Goal: Task Accomplishment & Management: Complete application form

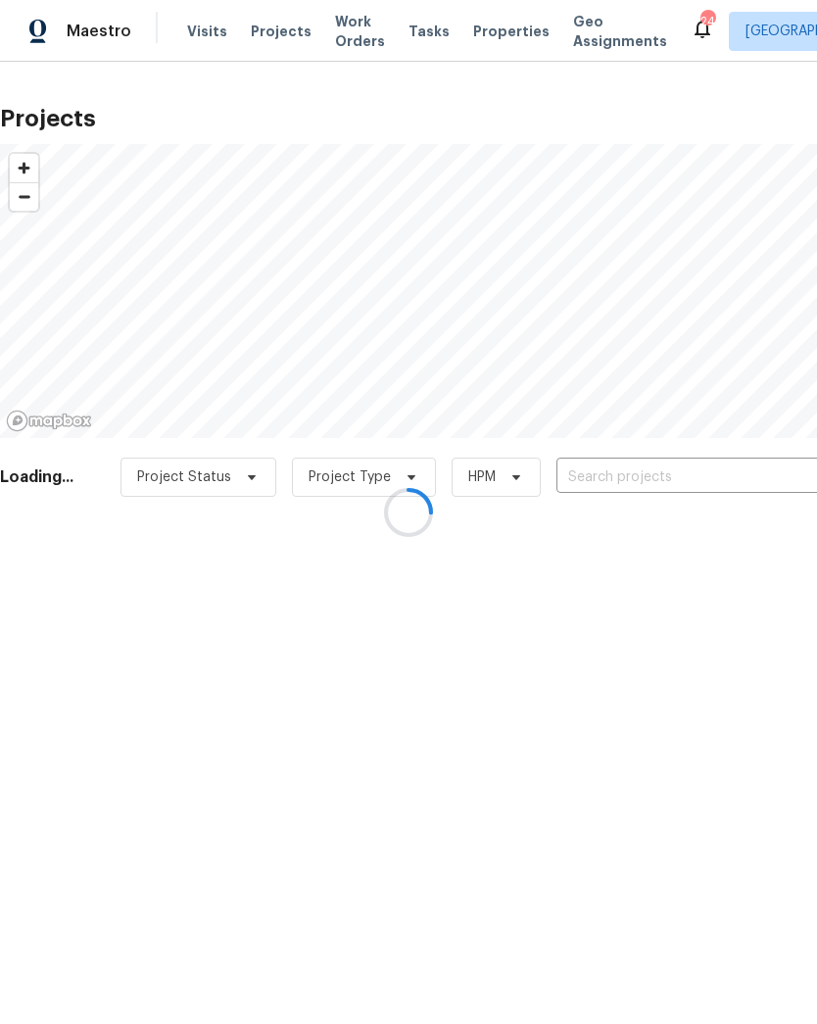
click at [676, 486] on div at bounding box center [408, 512] width 817 height 1024
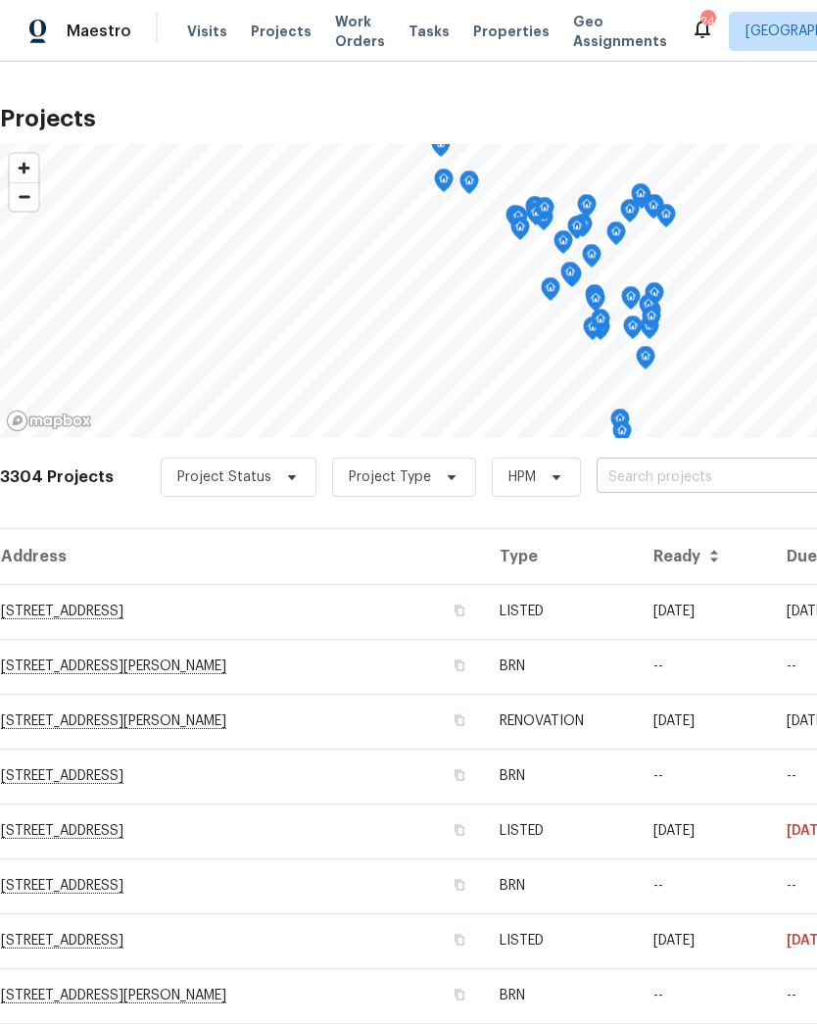
click at [686, 480] on input "text" at bounding box center [709, 478] width 224 height 30
type input "1 mari"
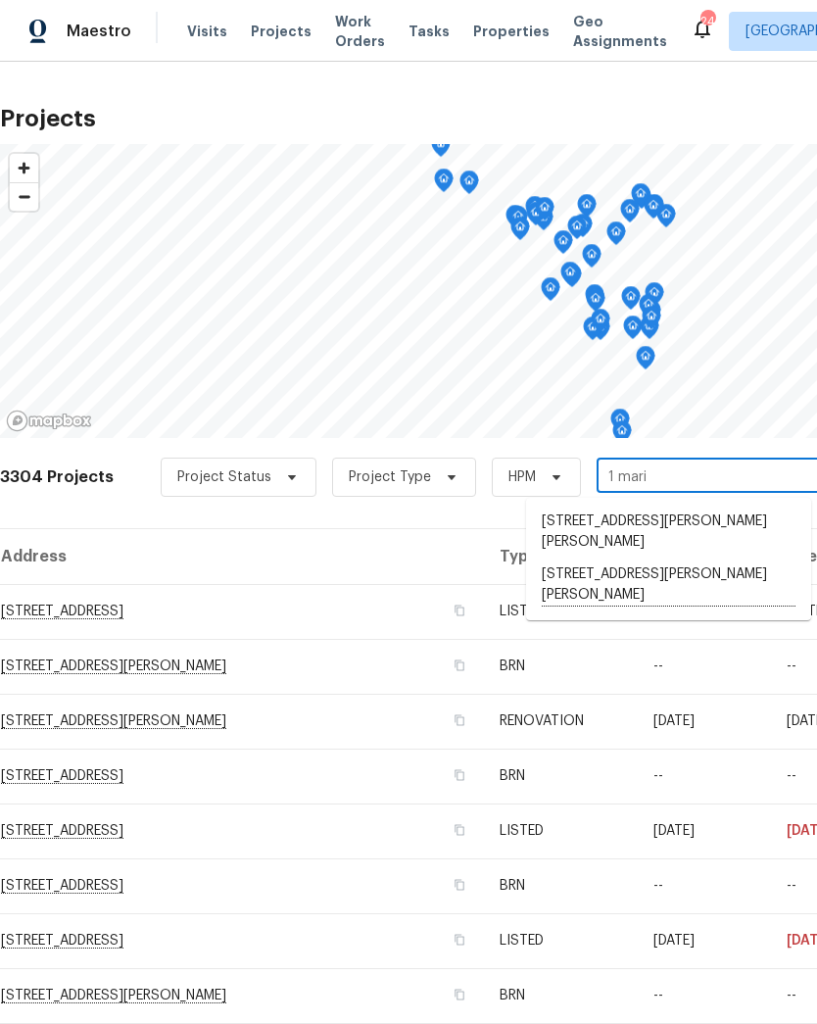
click at [679, 560] on li "[STREET_ADDRESS][PERSON_NAME][PERSON_NAME]" at bounding box center [668, 586] width 285 height 54
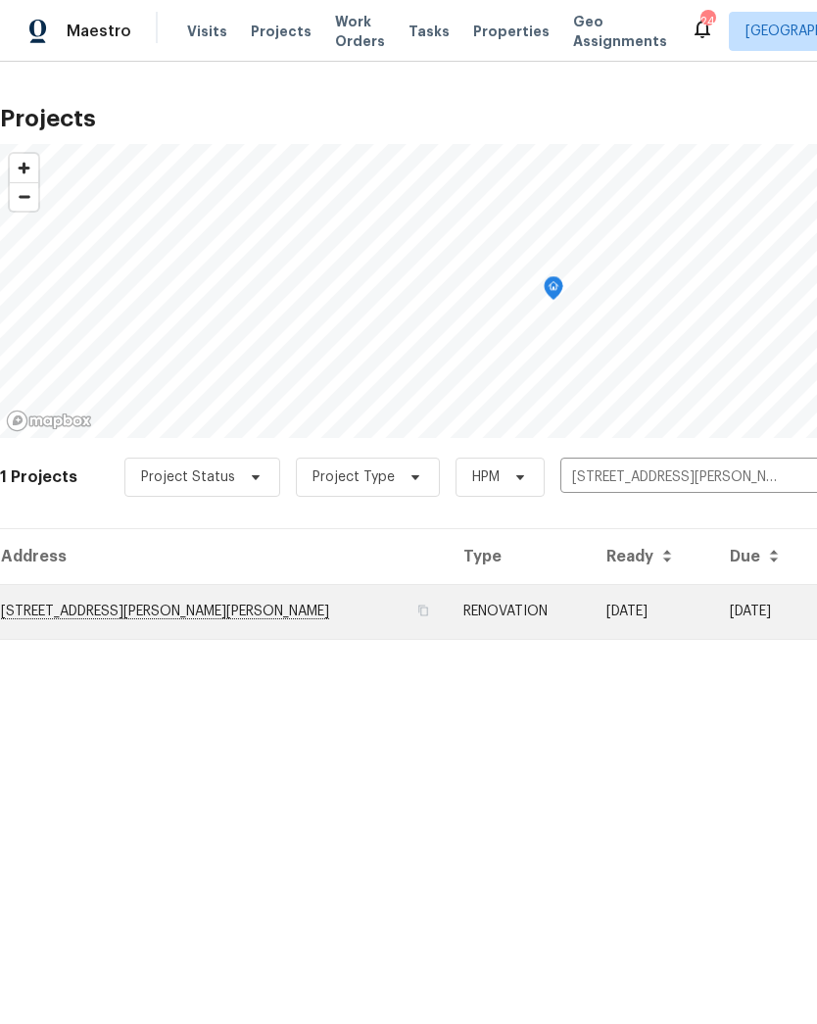
click at [51, 605] on td "[STREET_ADDRESS][PERSON_NAME][PERSON_NAME]" at bounding box center [224, 611] width 448 height 55
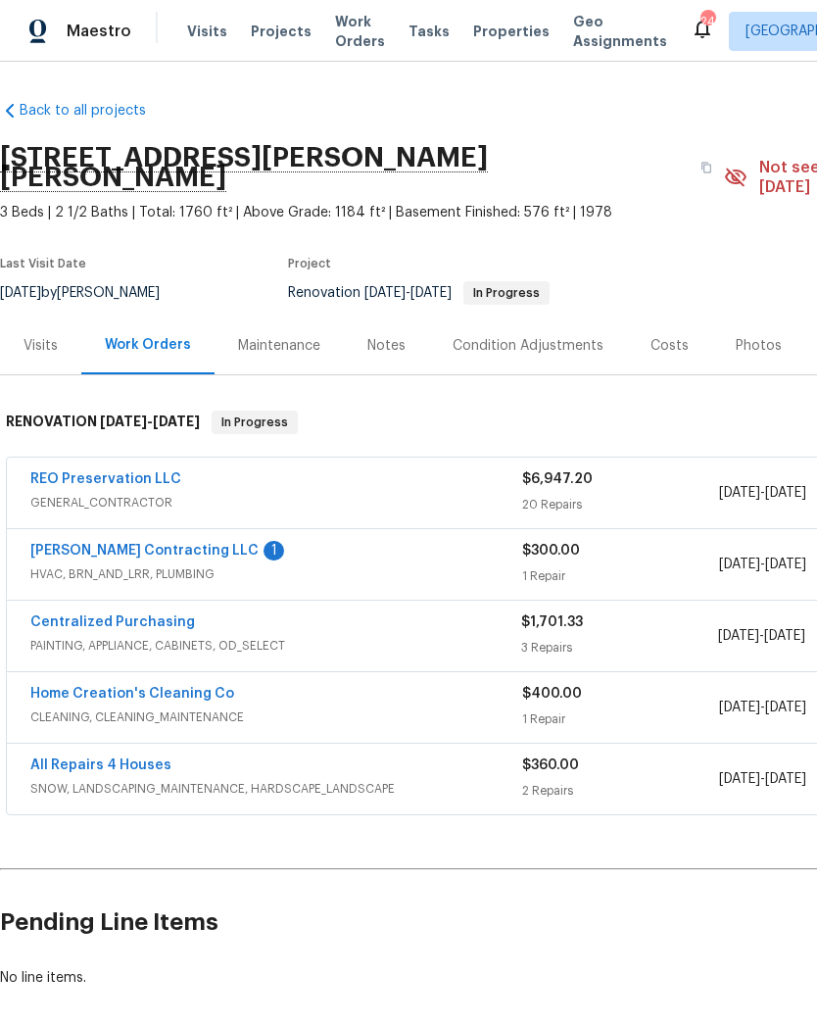
click at [83, 565] on span "HVAC, BRN_AND_LRR, PLUMBING" at bounding box center [276, 575] width 492 height 20
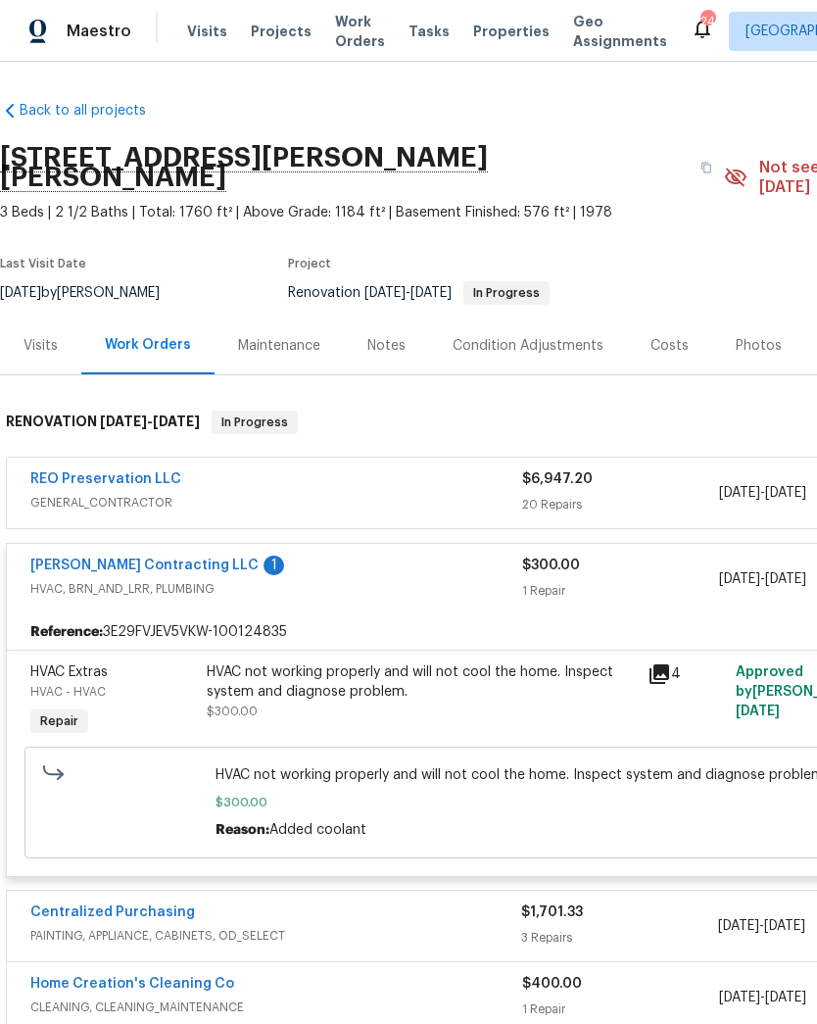
click at [77, 579] on span "HVAC, BRN_AND_LRR, PLUMBING" at bounding box center [276, 589] width 492 height 20
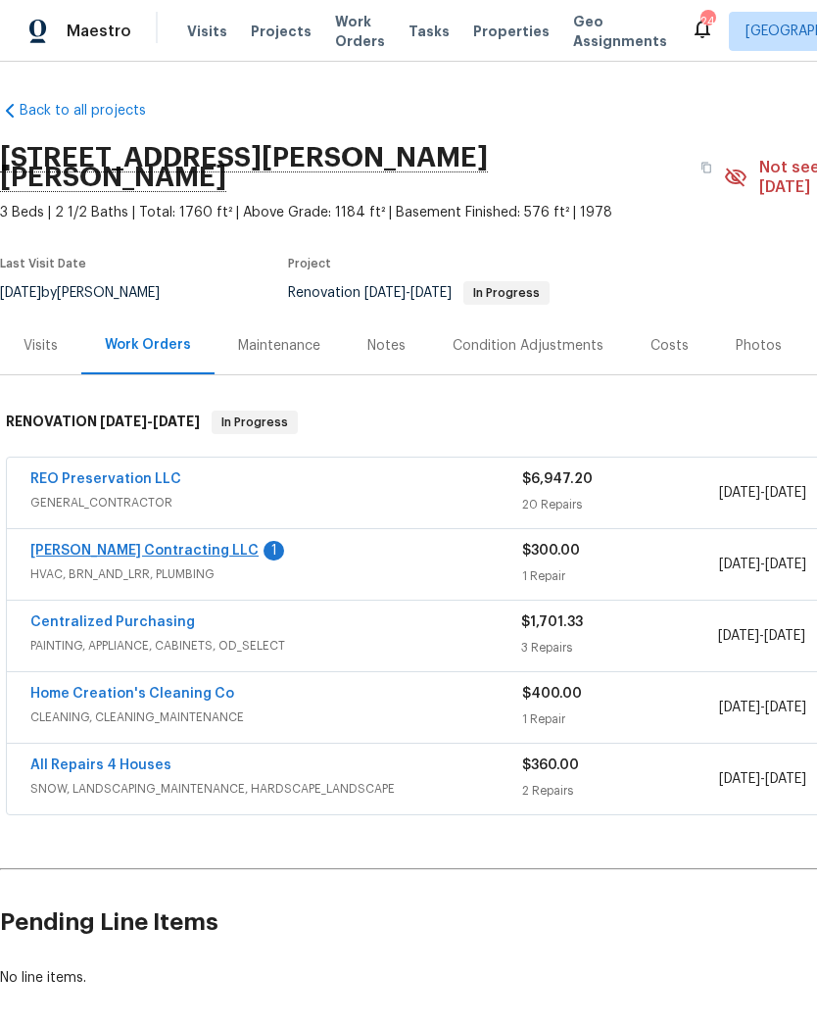
click at [74, 544] on link "[PERSON_NAME] Contracting LLC" at bounding box center [144, 551] width 228 height 14
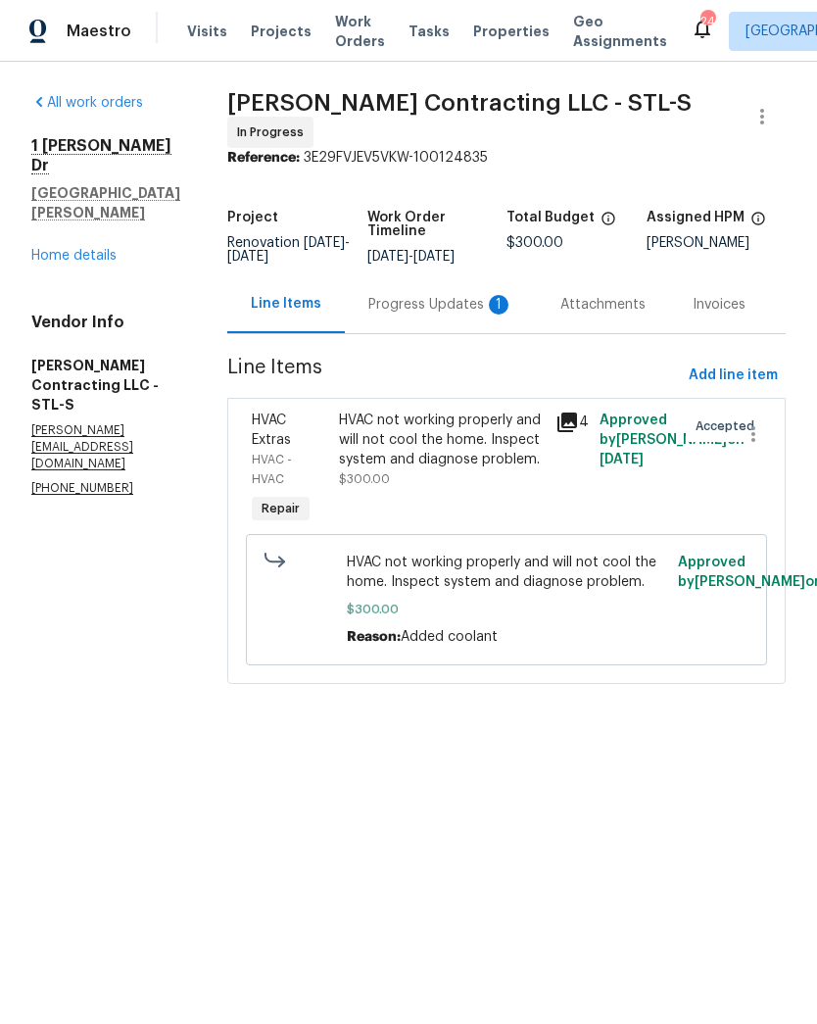
click at [483, 456] on div "HVAC not working properly and will not cool the home. Inspect system and diagno…" at bounding box center [442, 440] width 206 height 59
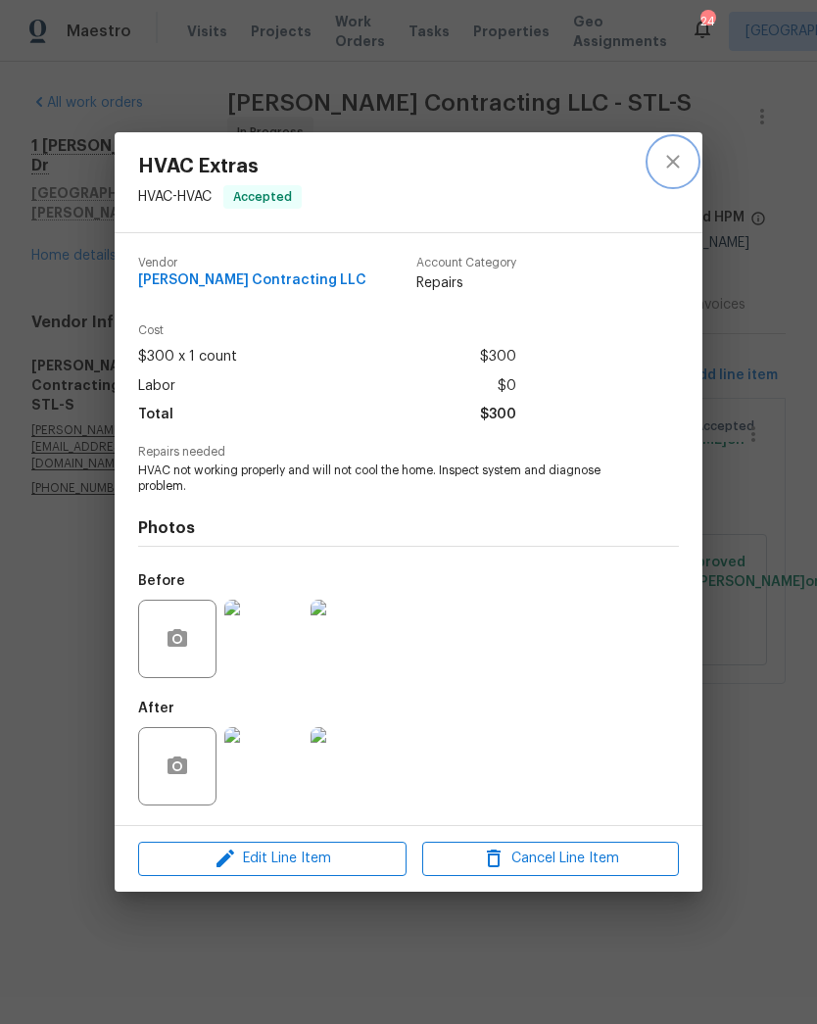
click at [665, 166] on icon "close" at bounding box center [674, 162] width 24 height 24
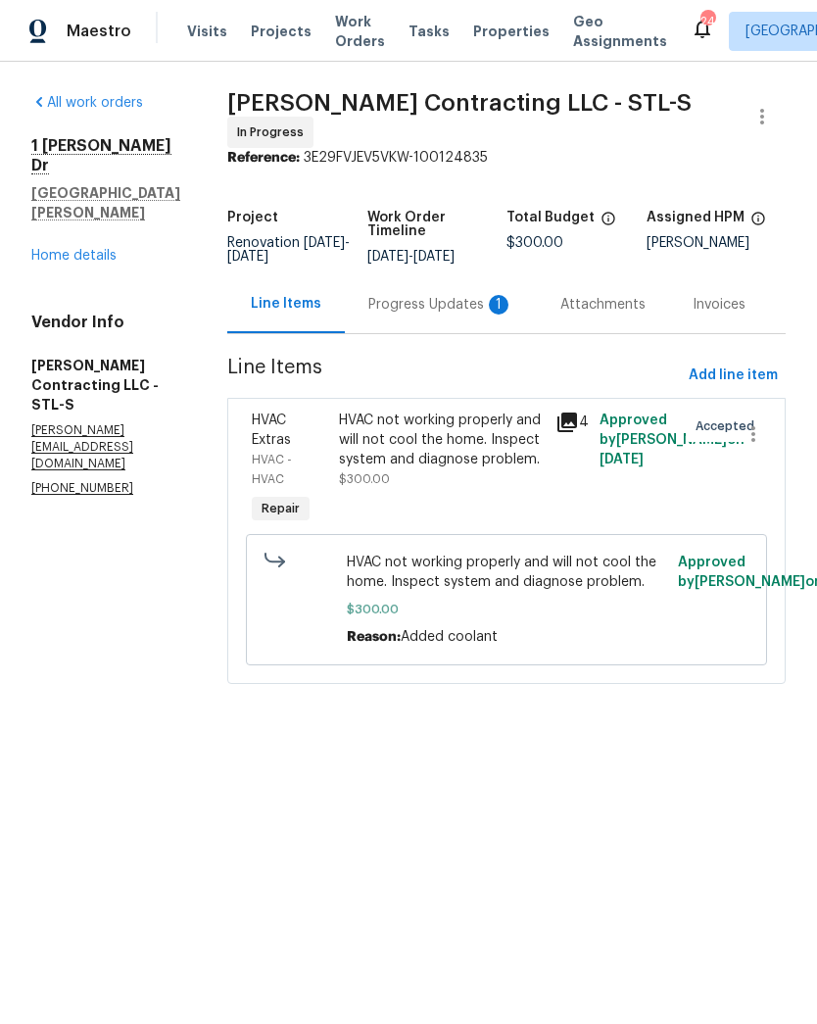
click at [443, 304] on div "Progress Updates 1" at bounding box center [440, 305] width 145 height 20
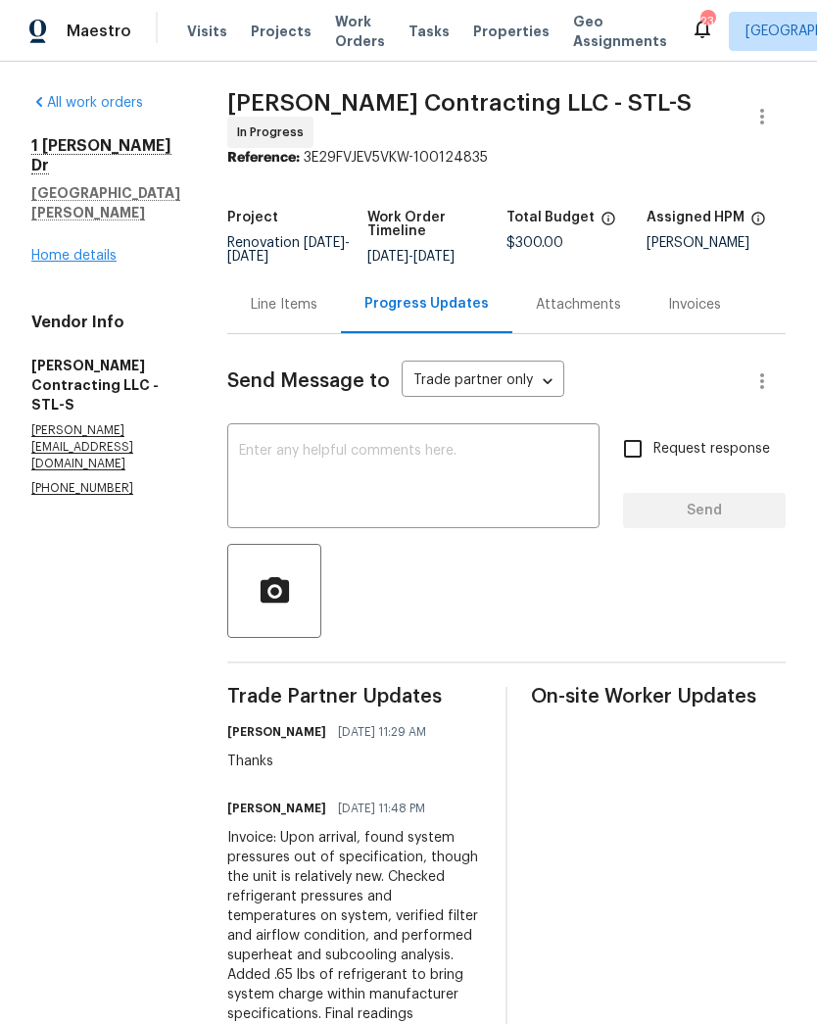
click at [46, 249] on link "Home details" at bounding box center [73, 256] width 85 height 14
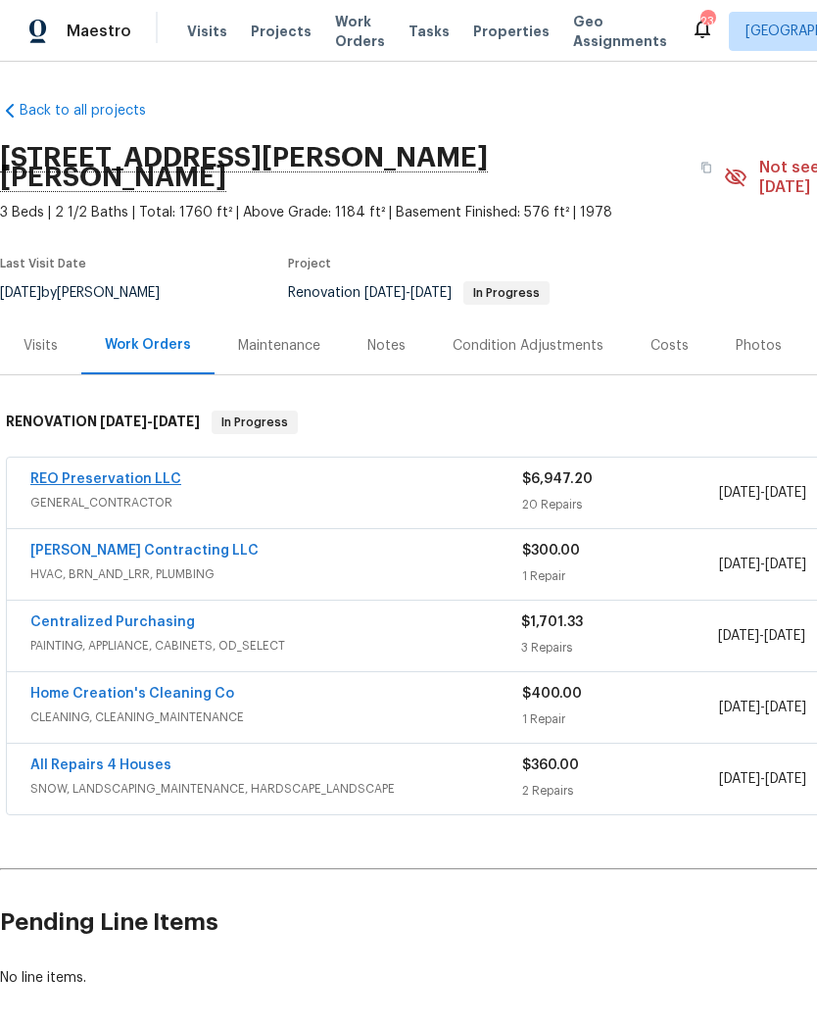
click at [63, 472] on link "REO Preservation LLC" at bounding box center [105, 479] width 151 height 14
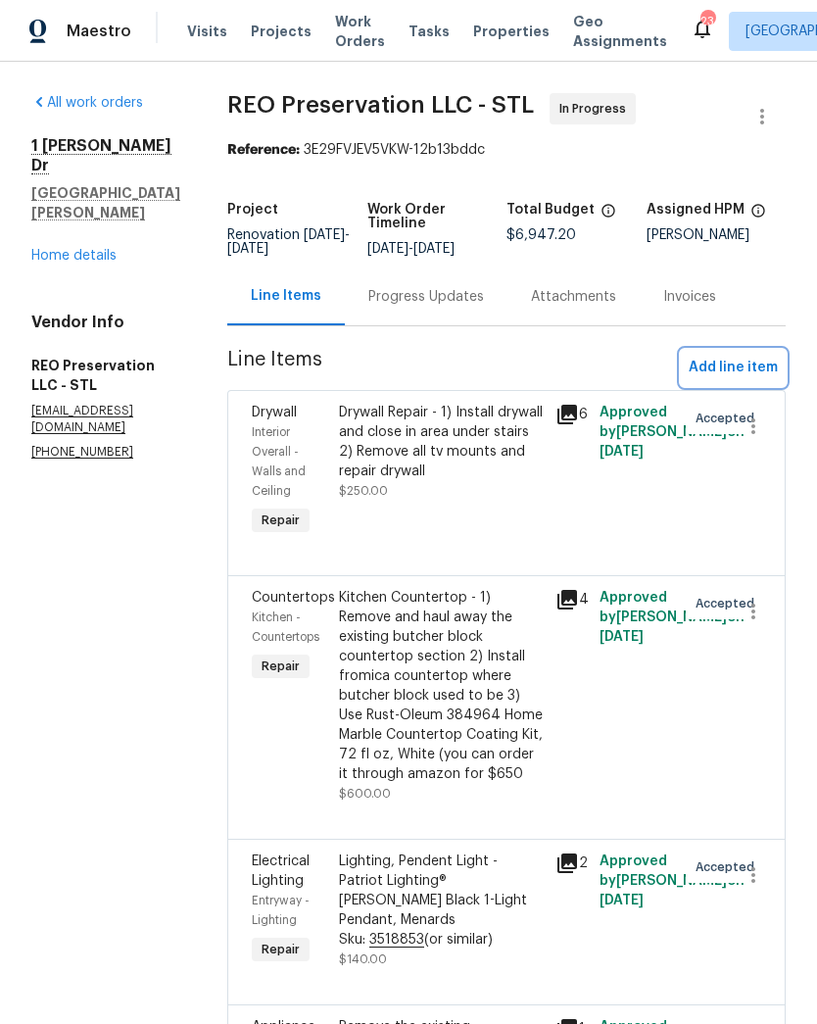
click at [749, 374] on span "Add line item" at bounding box center [733, 368] width 89 height 25
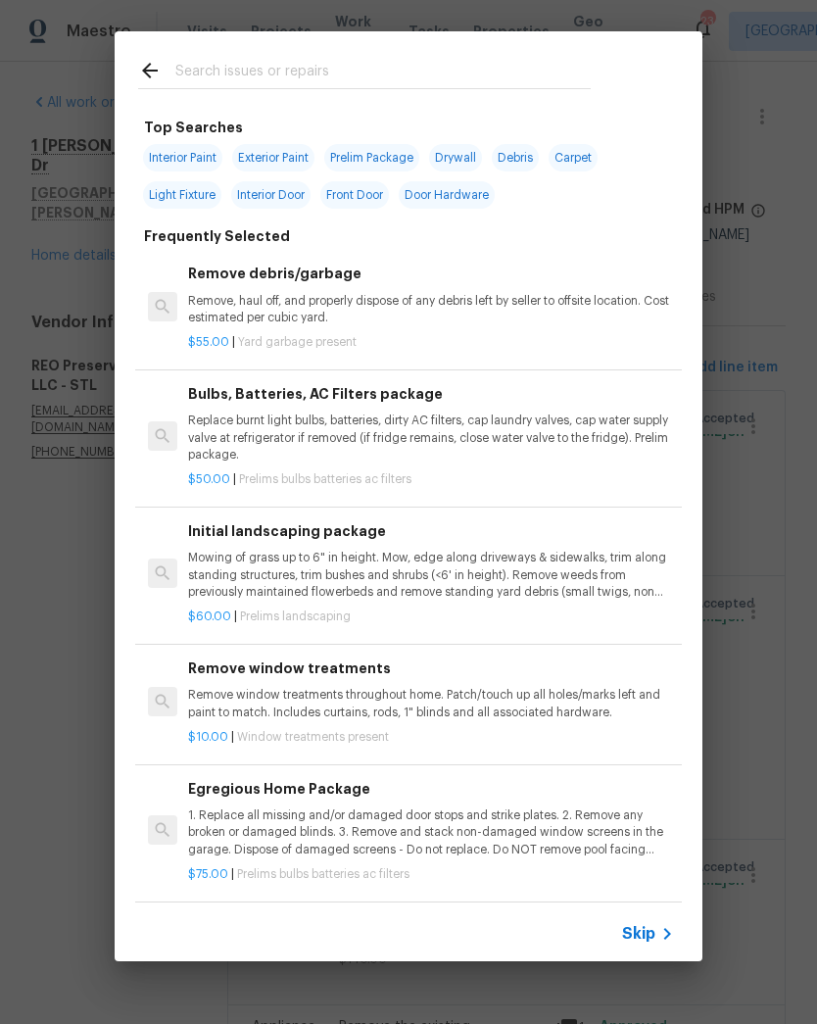
click at [328, 59] on input "text" at bounding box center [383, 73] width 416 height 29
type input "Garage"
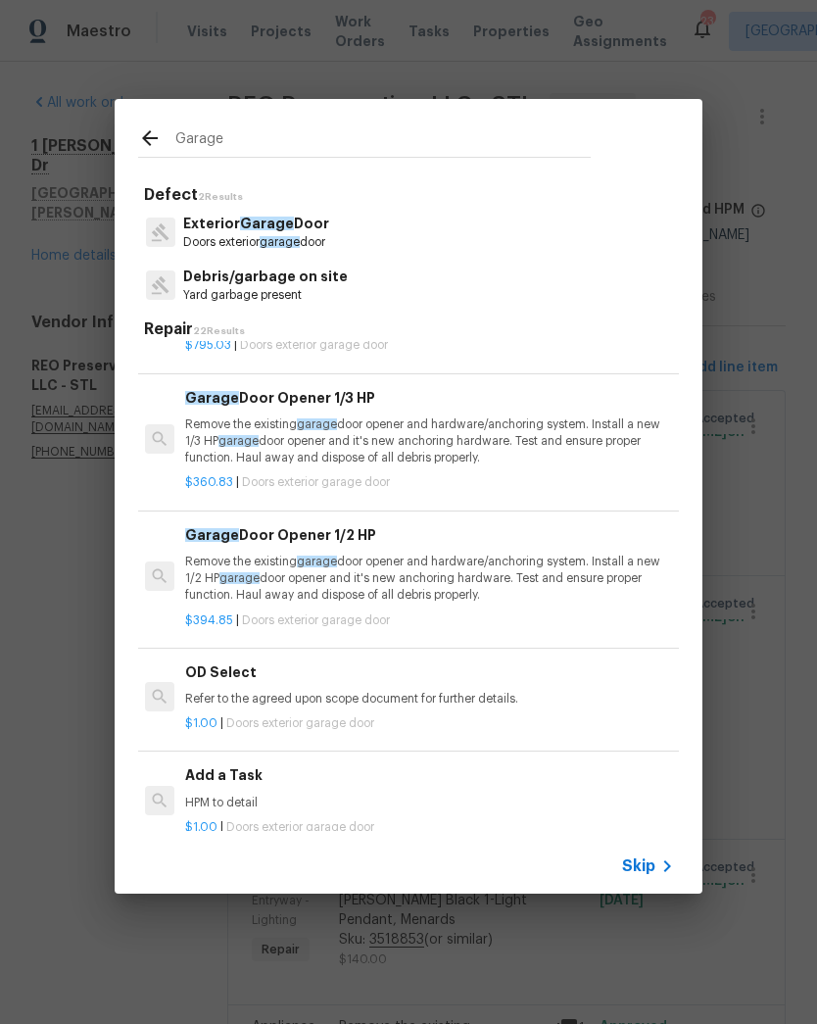
scroll to position [780, 3]
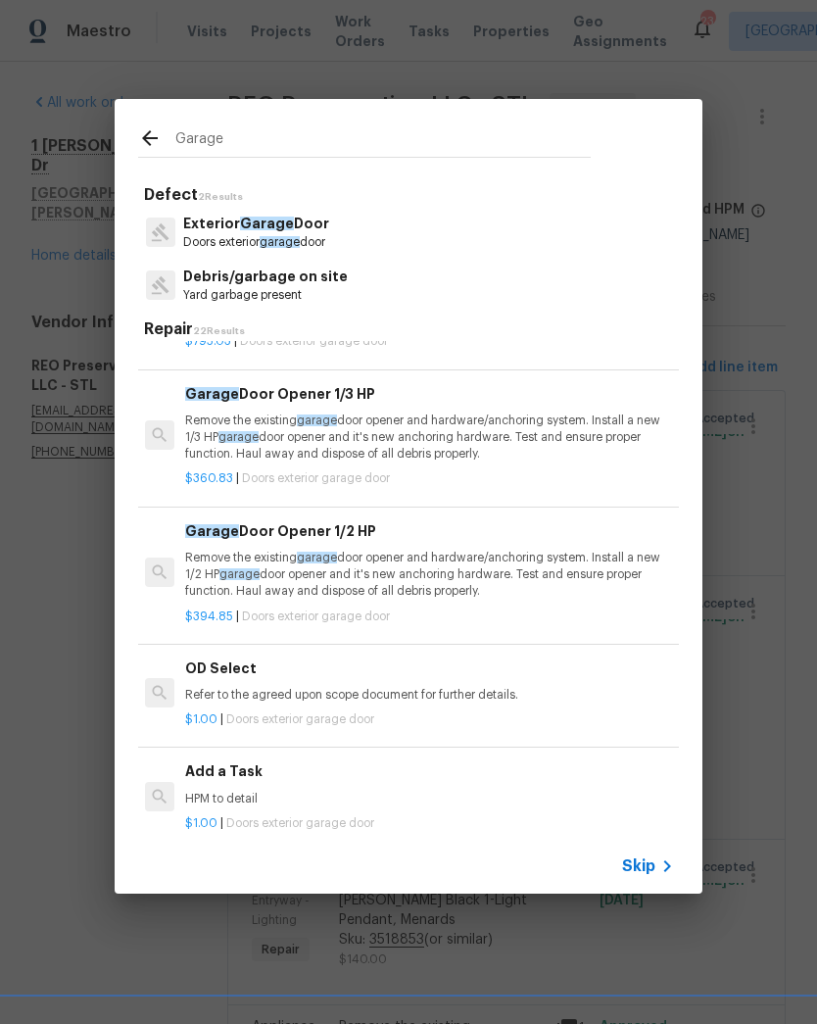
click at [436, 570] on p "Remove the existing garage door opener and hardware/anchoring system. Install a…" at bounding box center [428, 575] width 486 height 50
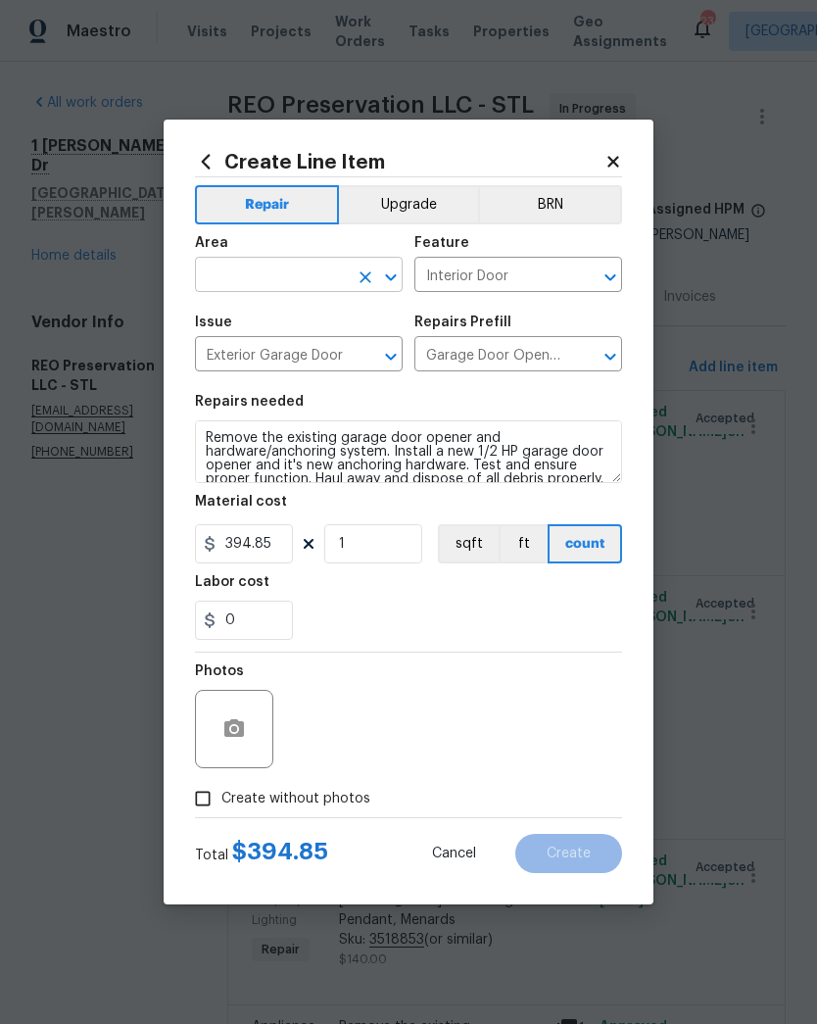
click at [288, 275] on input "text" at bounding box center [271, 277] width 153 height 30
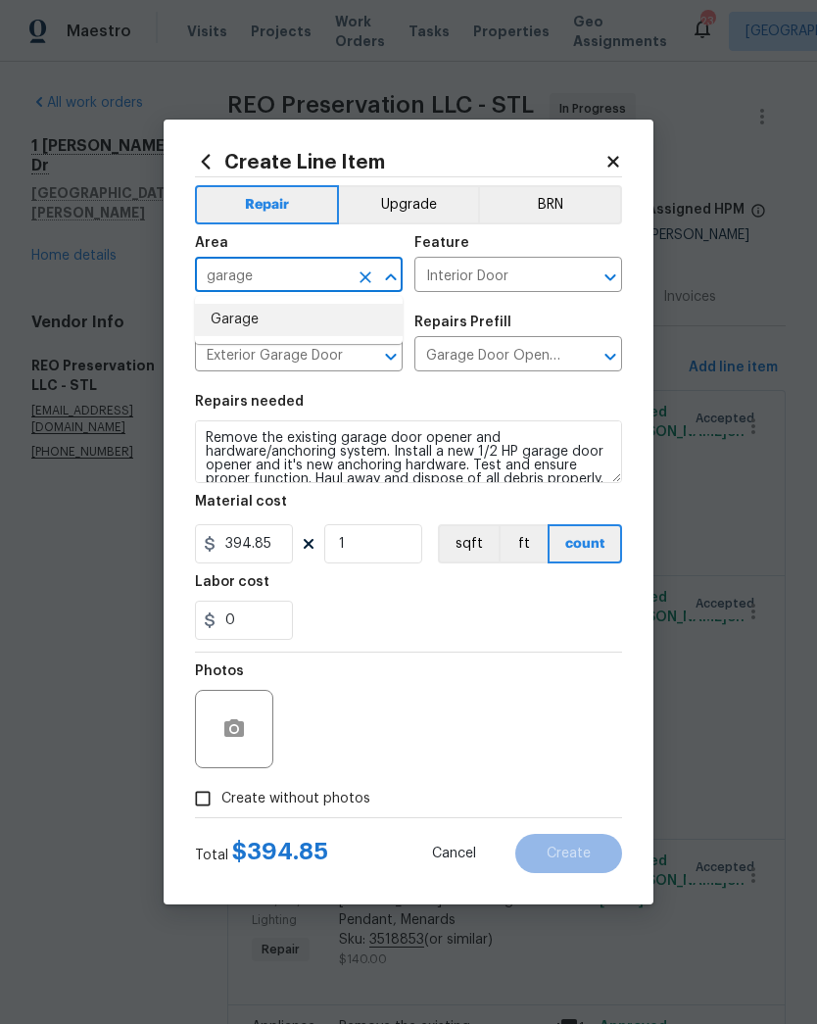
click at [236, 322] on li "Garage" at bounding box center [299, 320] width 208 height 32
type input "Garage"
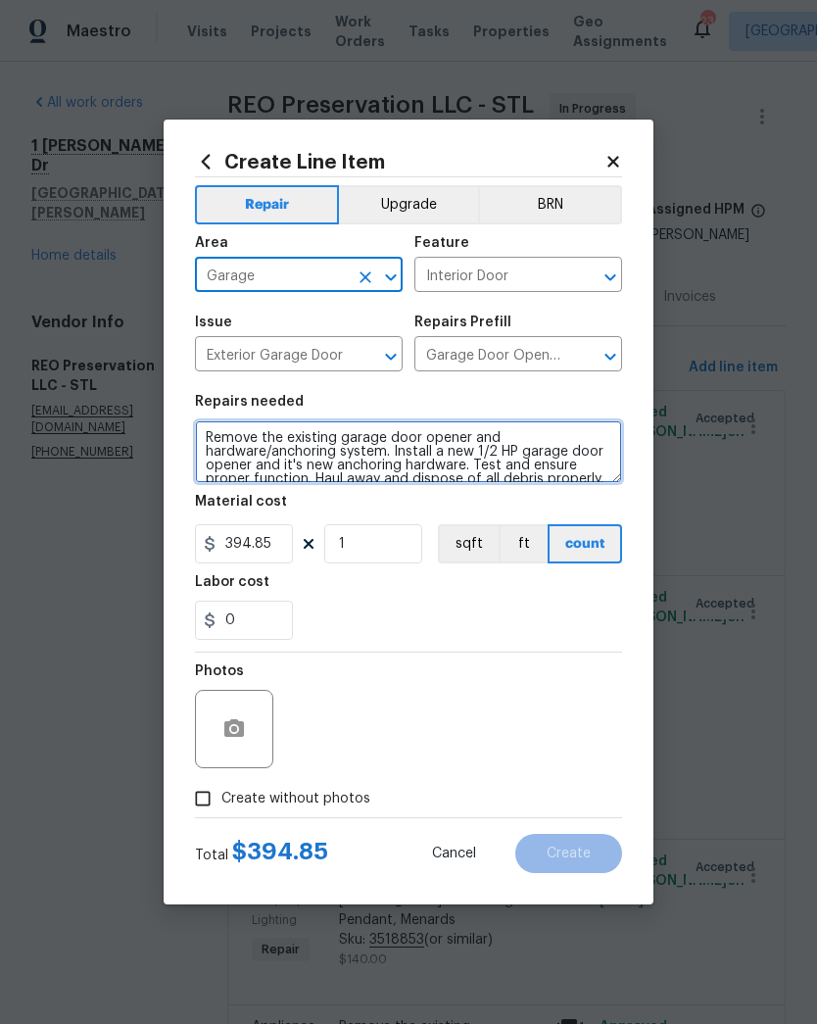
click at [196, 453] on textarea "Remove the existing garage door opener and hardware/anchoring system. Install a…" at bounding box center [408, 451] width 427 height 63
click at [211, 437] on textarea "Remove the existing garage door opener and hardware/anchoring system. Install a…" at bounding box center [408, 451] width 427 height 63
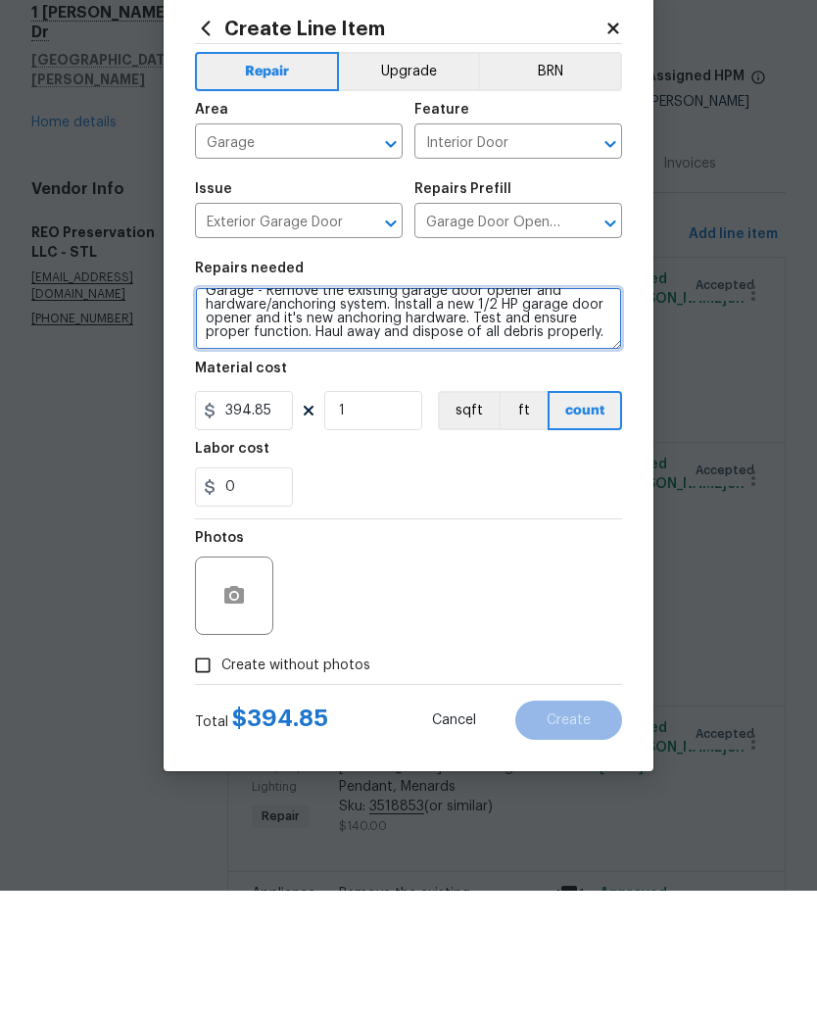
scroll to position [14, 0]
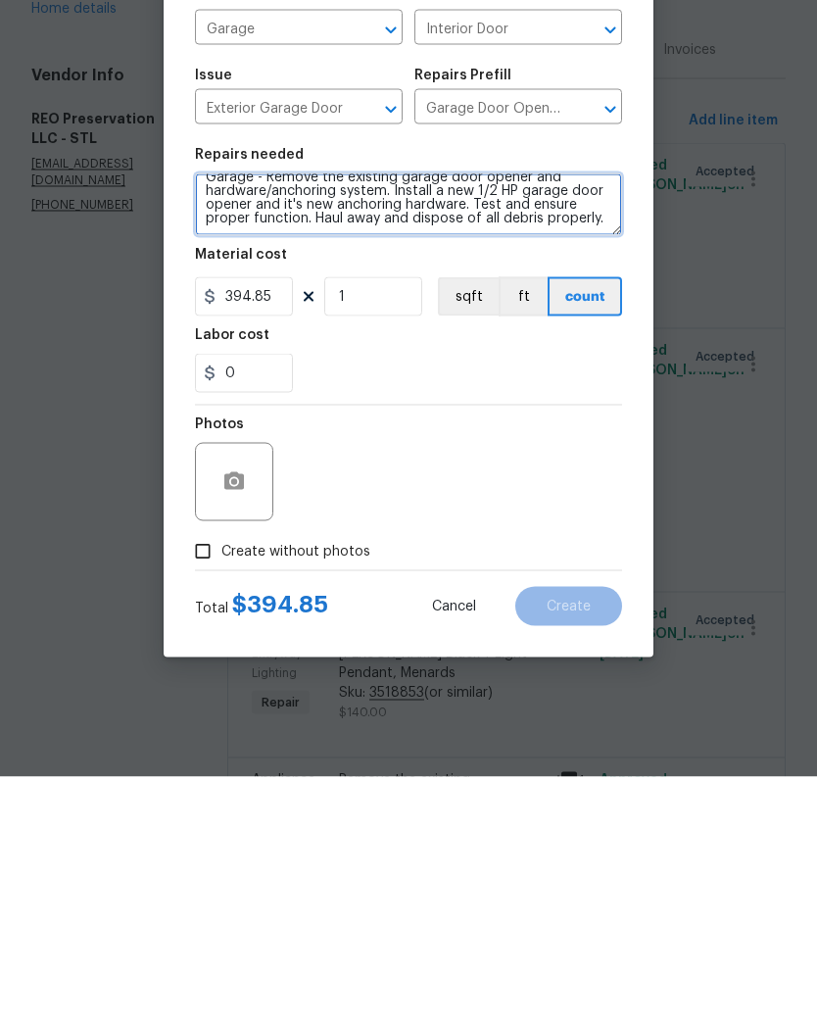
type textarea "Garage - Remove the existing garage door opener and hardware/anchoring system. …"
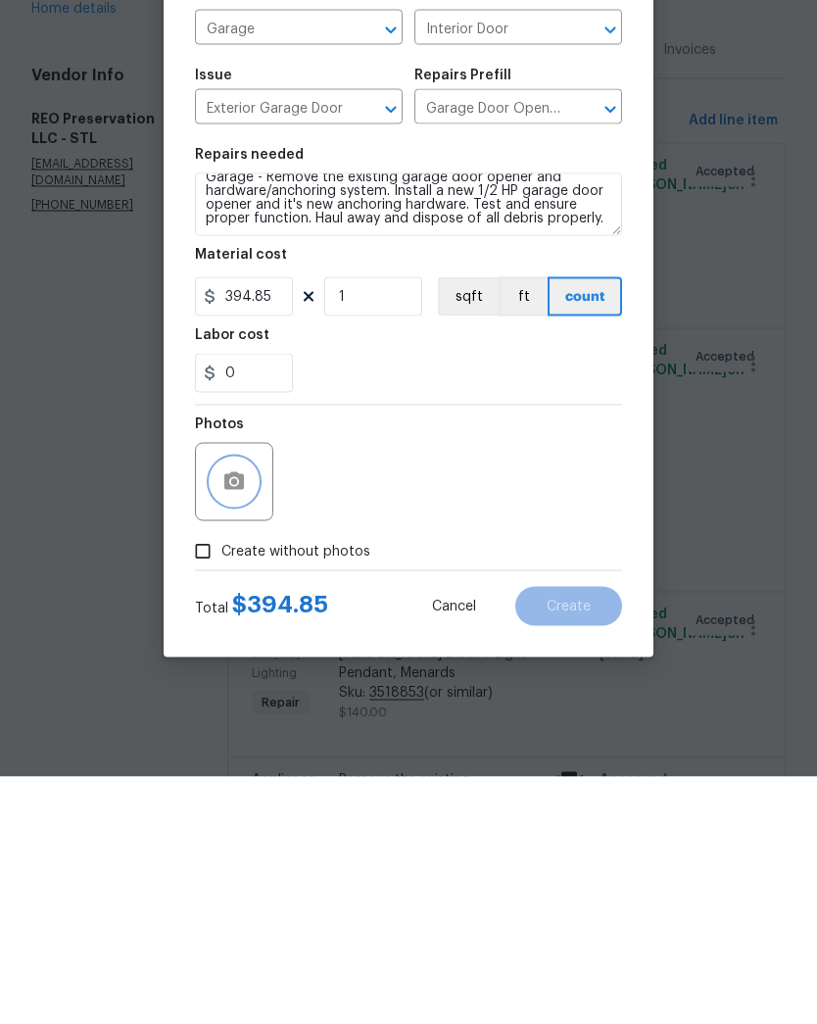
click at [240, 719] on icon "button" at bounding box center [234, 728] width 20 height 18
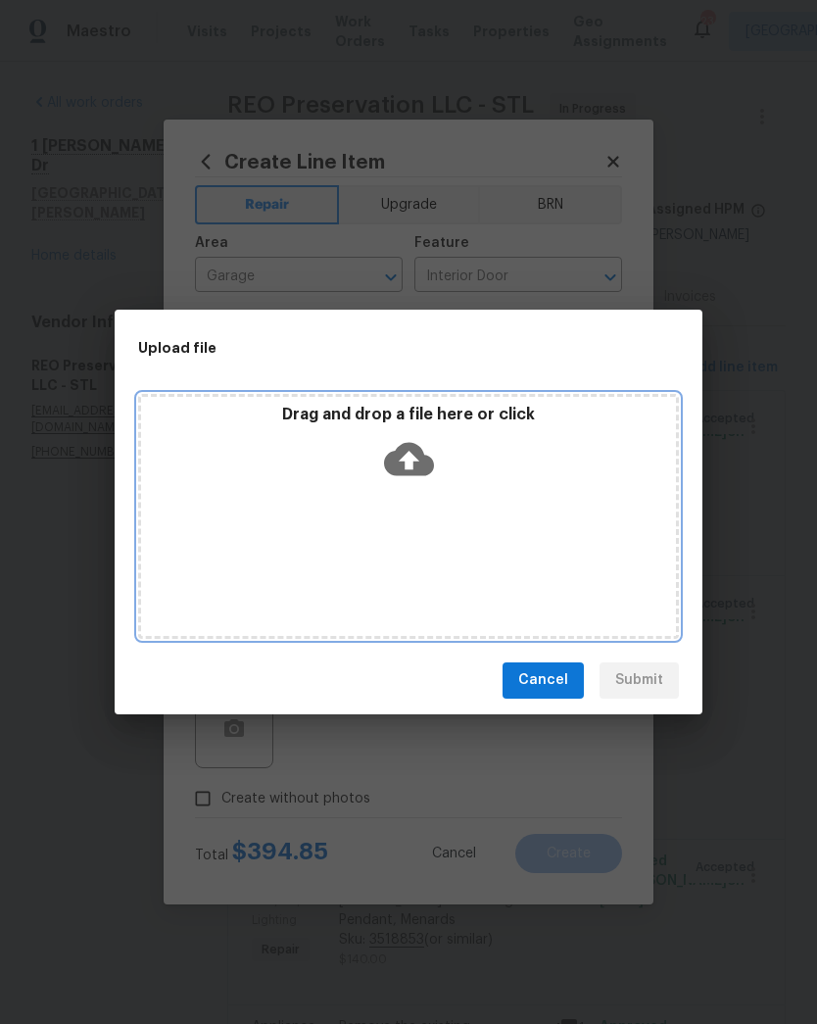
click at [418, 456] on icon at bounding box center [409, 458] width 50 height 33
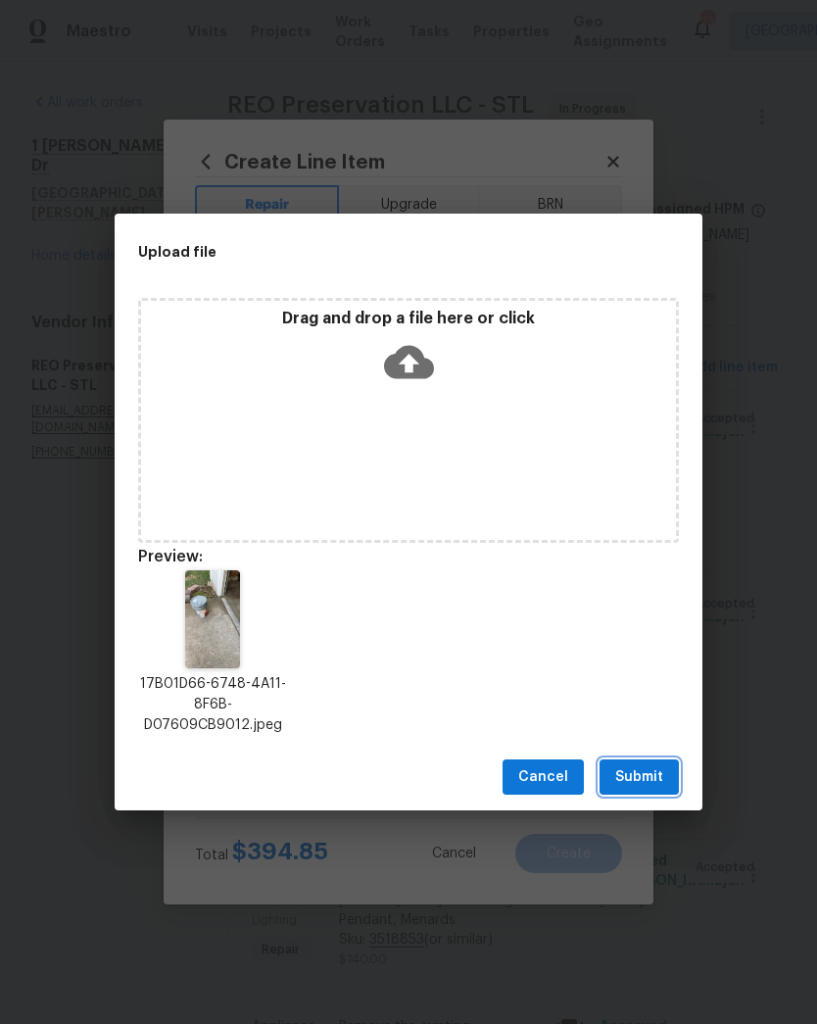
click at [650, 786] on span "Submit" at bounding box center [639, 777] width 48 height 25
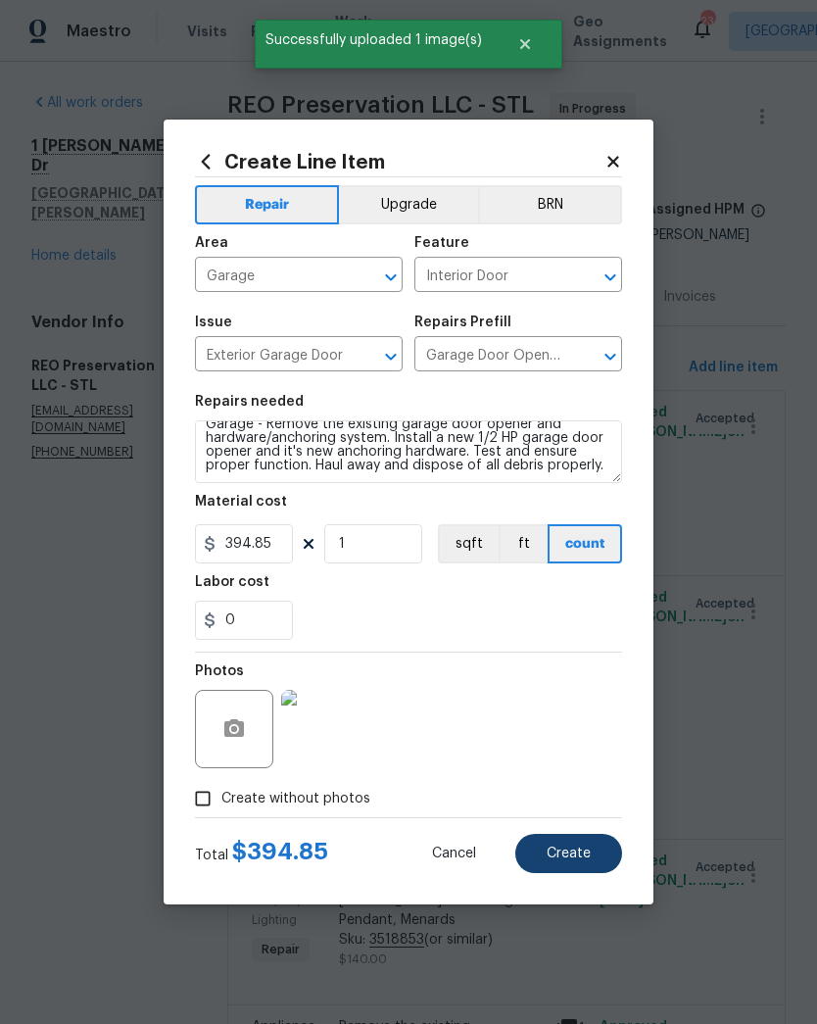
click at [579, 860] on span "Create" at bounding box center [569, 854] width 44 height 15
type input "0"
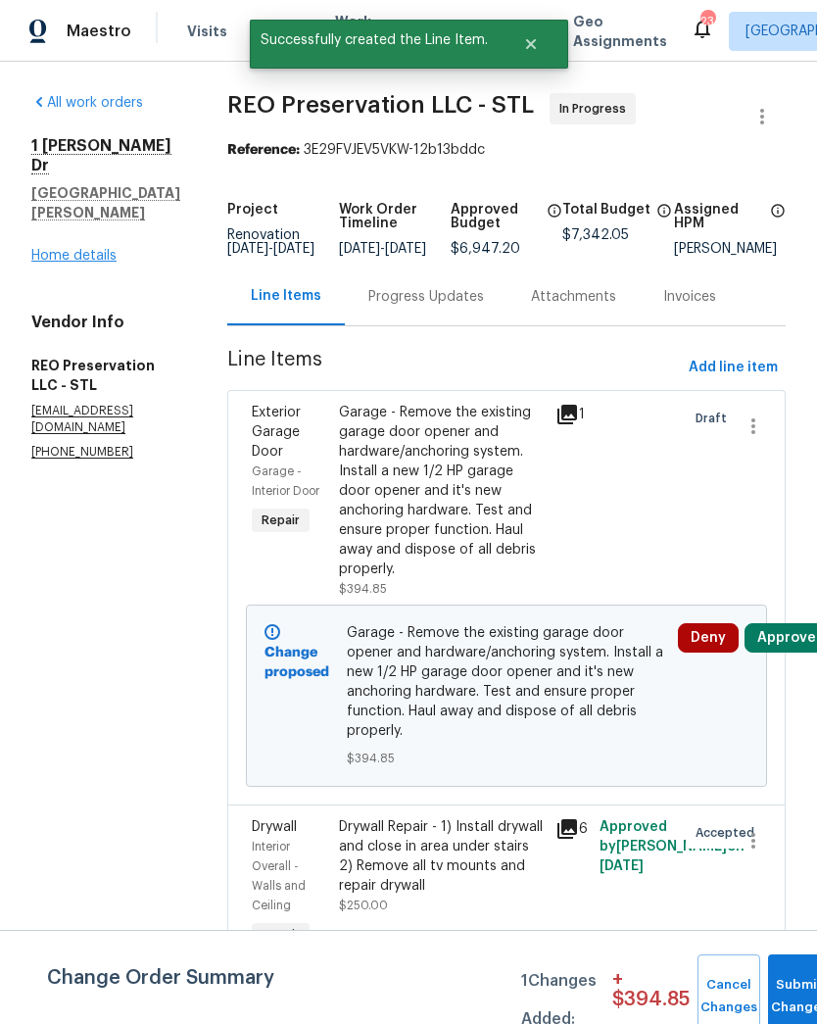
click at [58, 249] on link "Home details" at bounding box center [73, 256] width 85 height 14
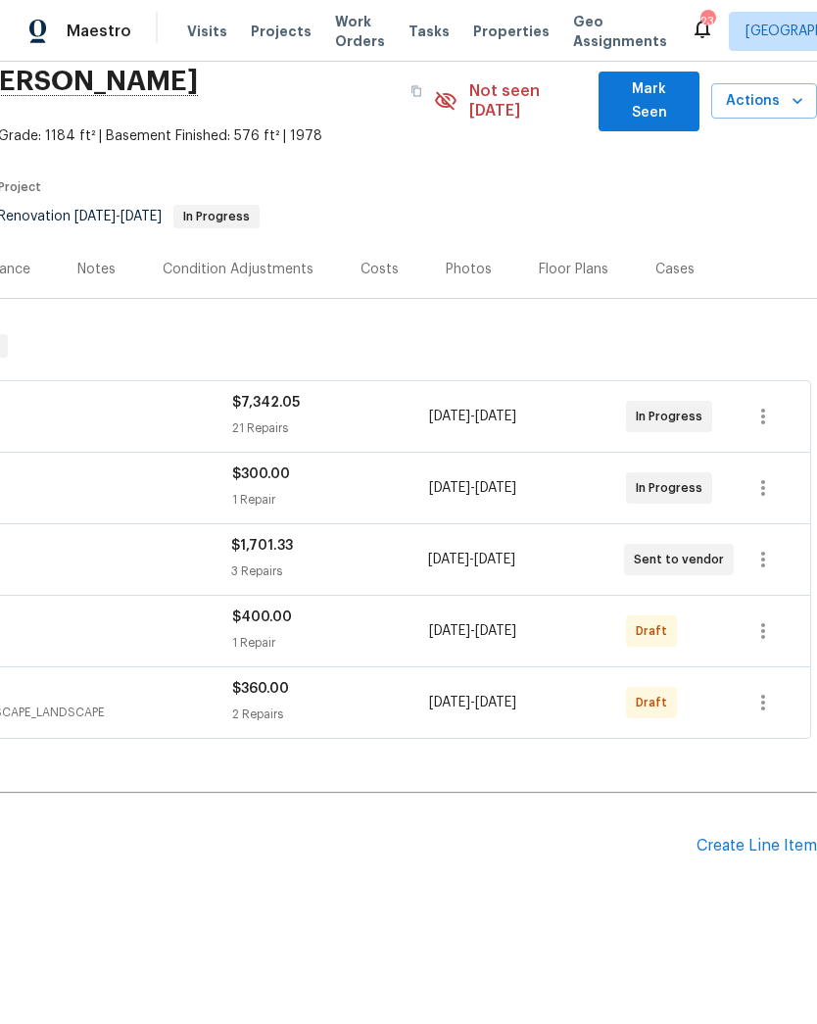
scroll to position [76, 290]
click at [761, 691] on icon "button" at bounding box center [764, 703] width 24 height 24
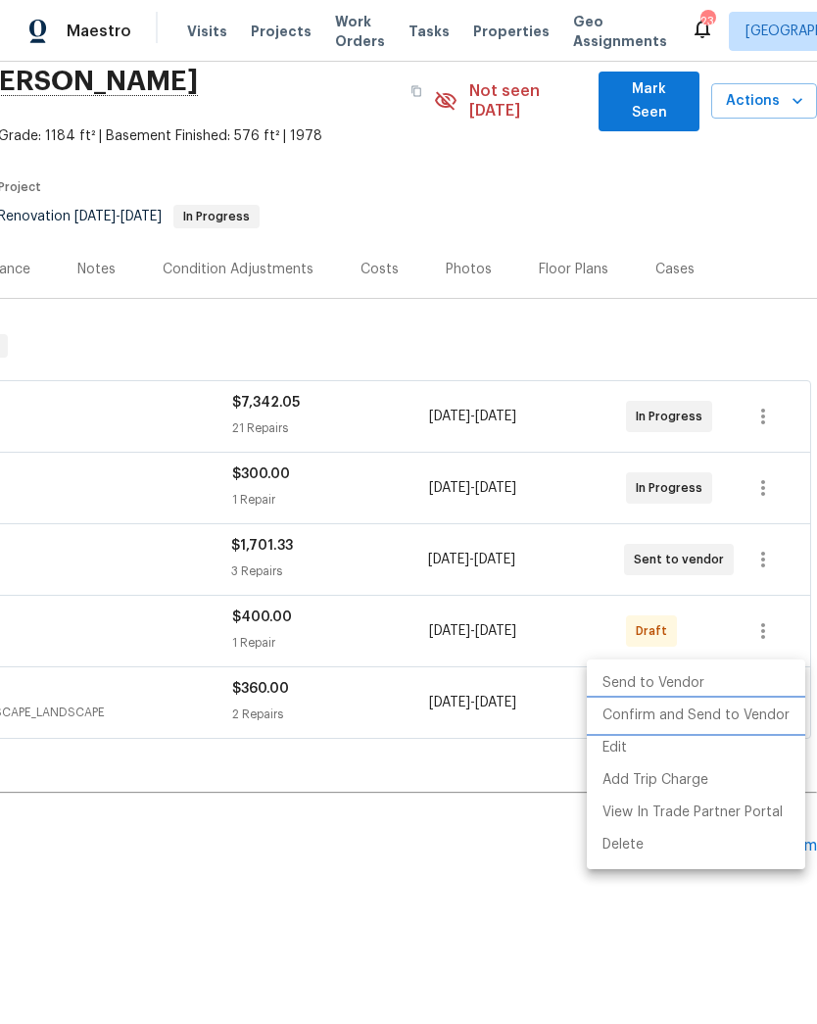
click at [712, 718] on li "Confirm and Send to Vendor" at bounding box center [696, 716] width 219 height 32
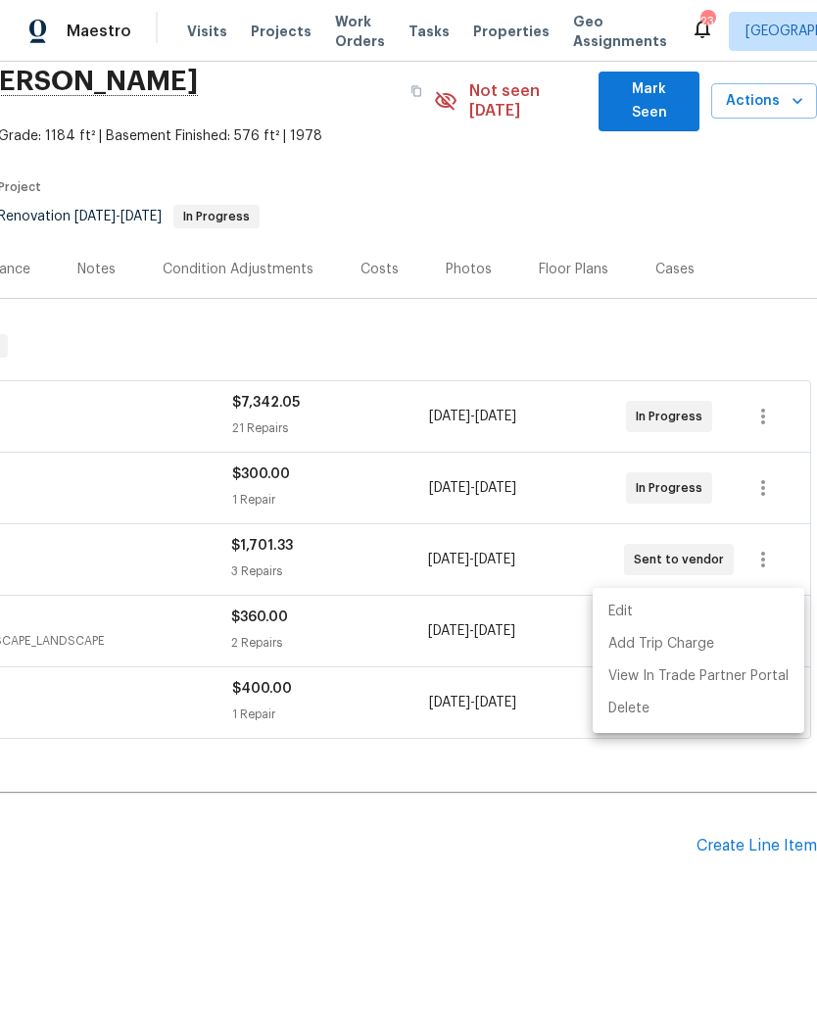
click at [744, 830] on div at bounding box center [408, 512] width 817 height 1024
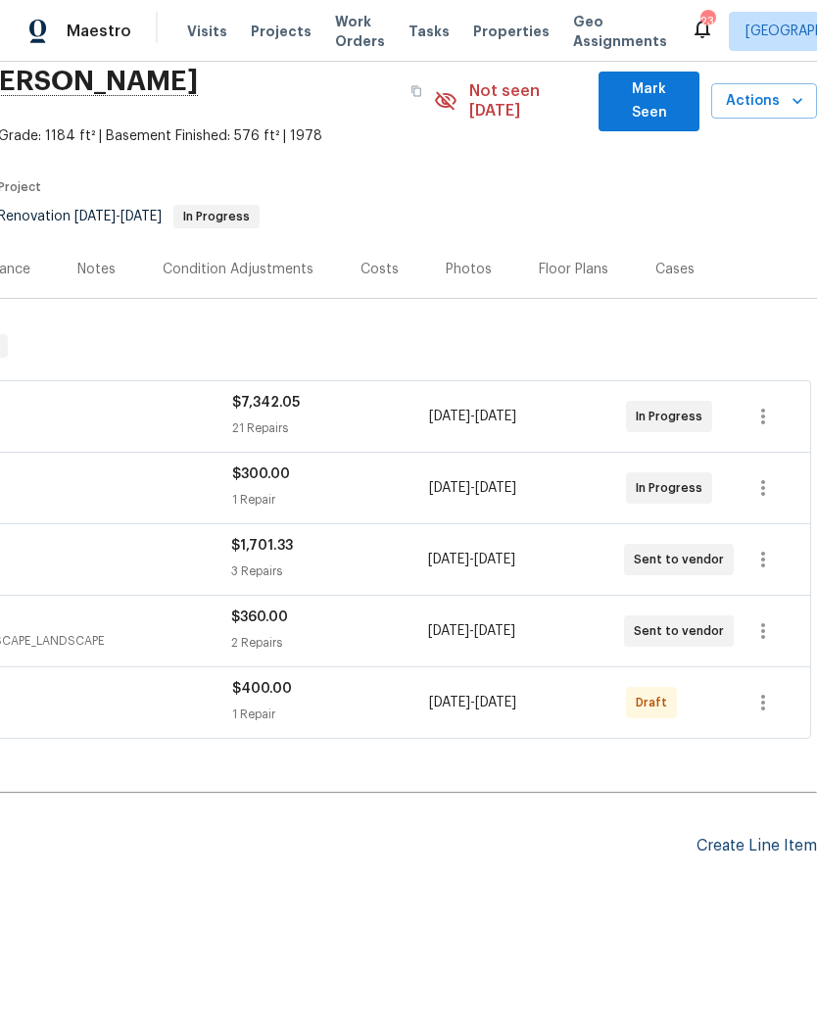
click at [749, 837] on div "Create Line Item" at bounding box center [757, 846] width 121 height 19
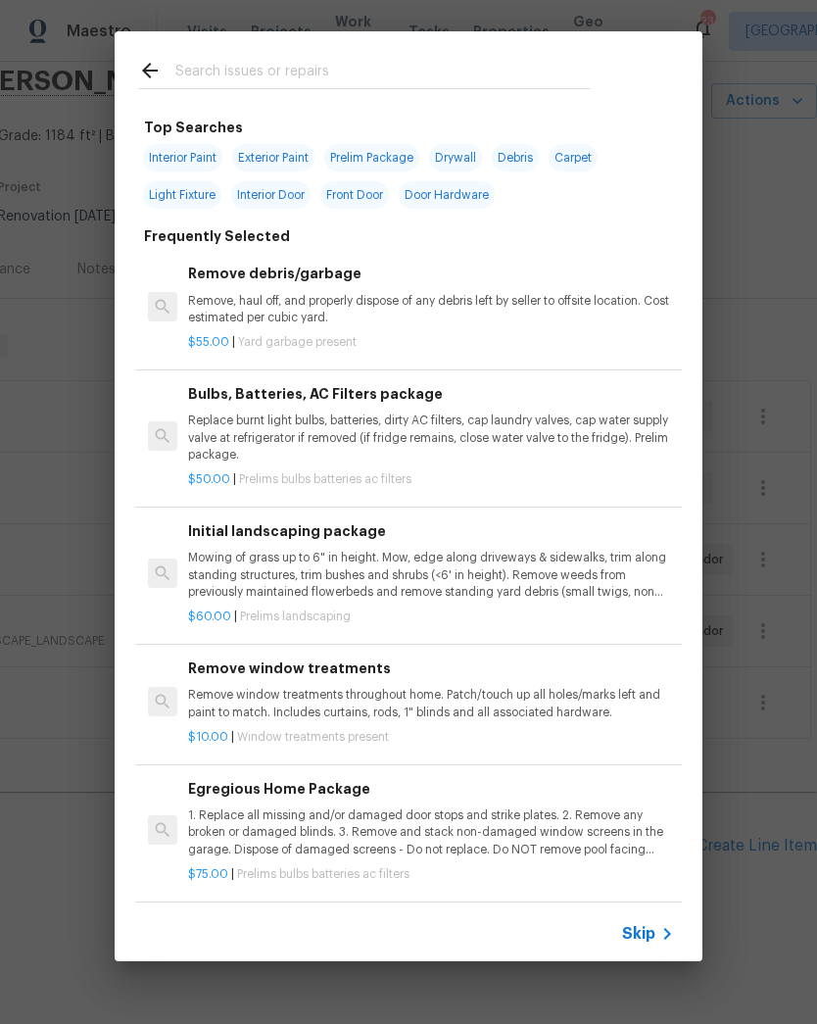
click at [333, 80] on input "text" at bounding box center [383, 73] width 416 height 29
type input "Floor"
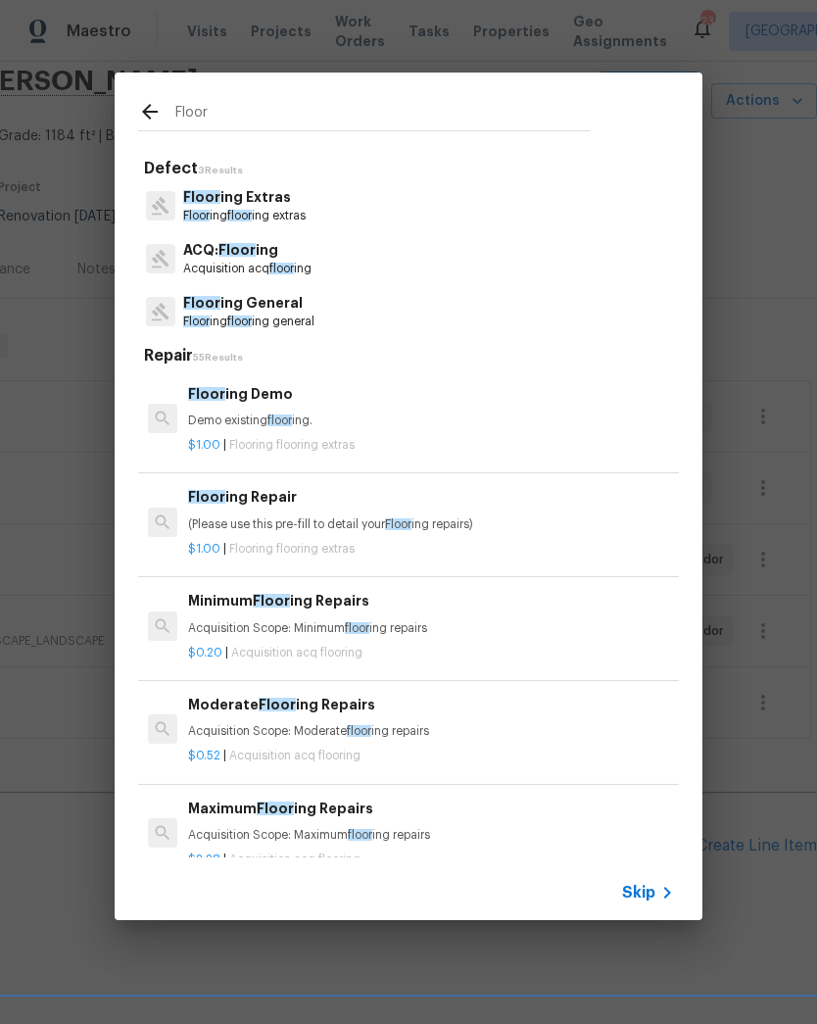
click at [286, 319] on p "Floor ing floor ing general" at bounding box center [248, 322] width 131 height 17
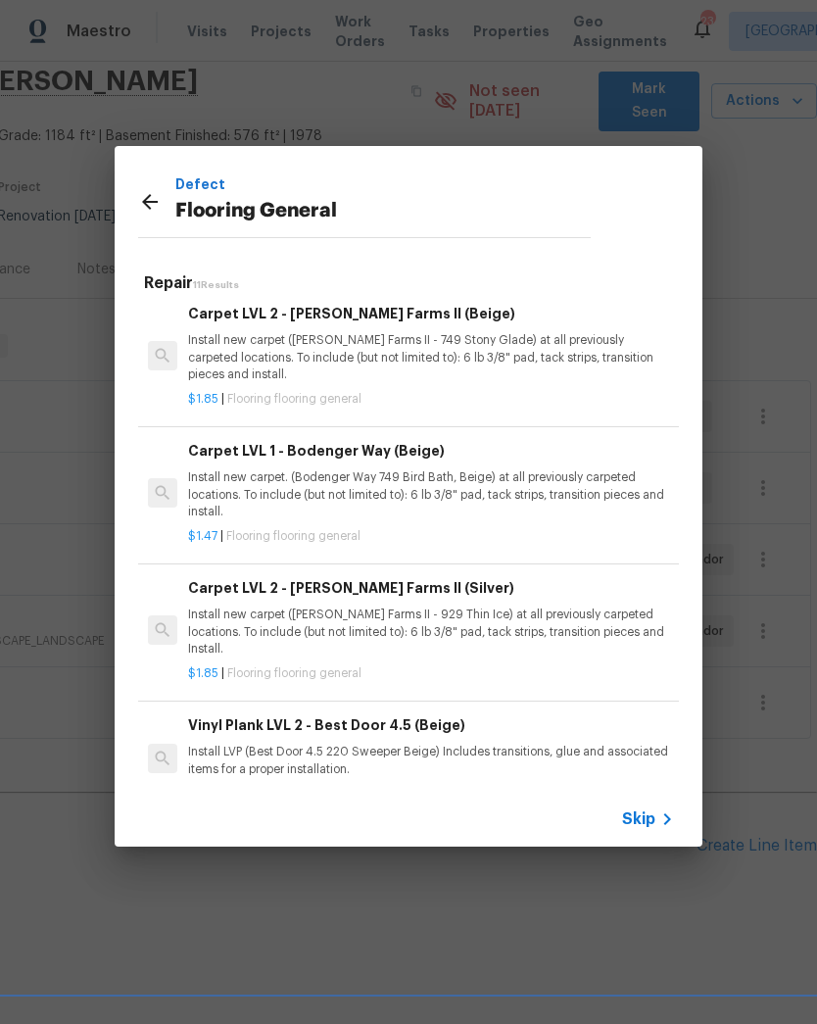
scroll to position [732, 0]
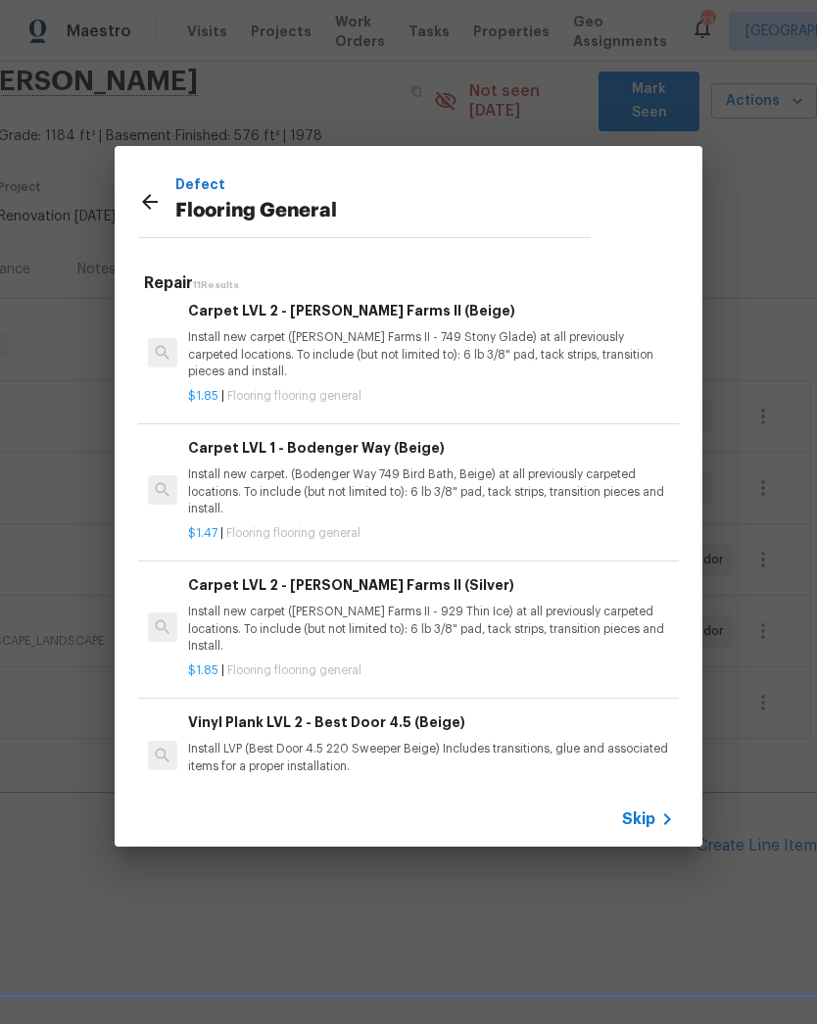
click at [523, 472] on p "Install new carpet. (Bodenger Way 749 Bird Bath, Beige) at all previously carpe…" at bounding box center [431, 492] width 486 height 50
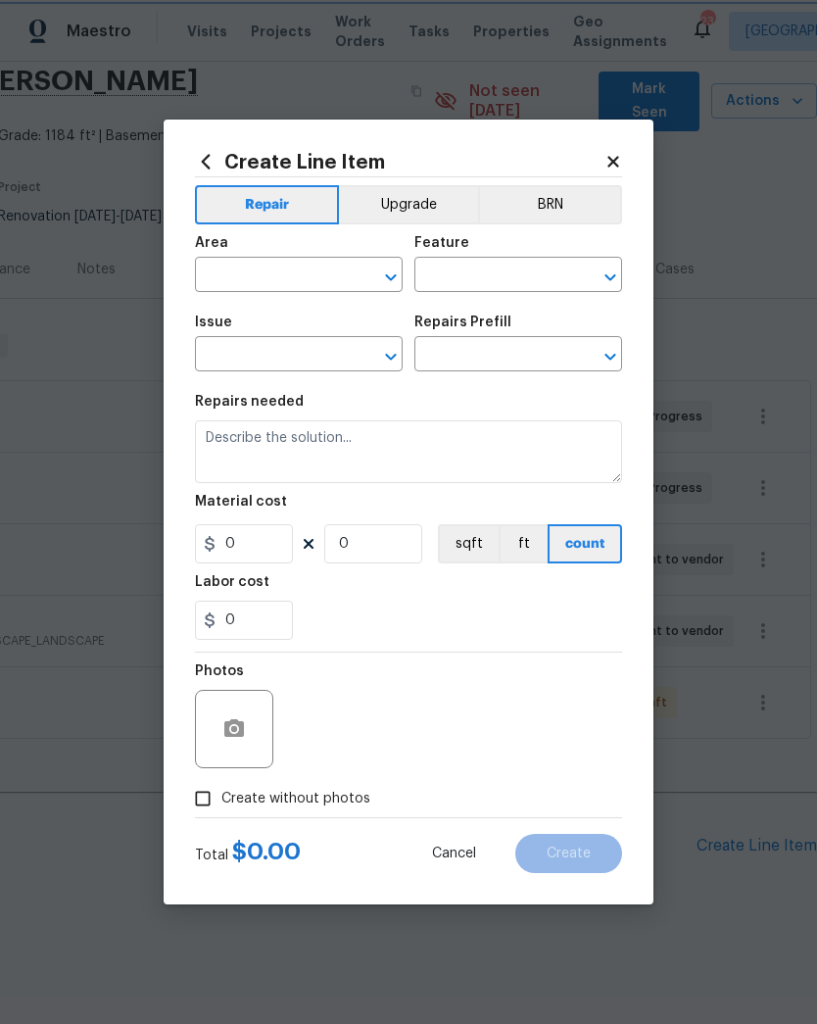
type input "Overall Flooring"
type input "Flooring General"
type textarea "Install new carpet. (Bodenger Way 749 Bird Bath, Beige) at all previously carpe…"
type input "1"
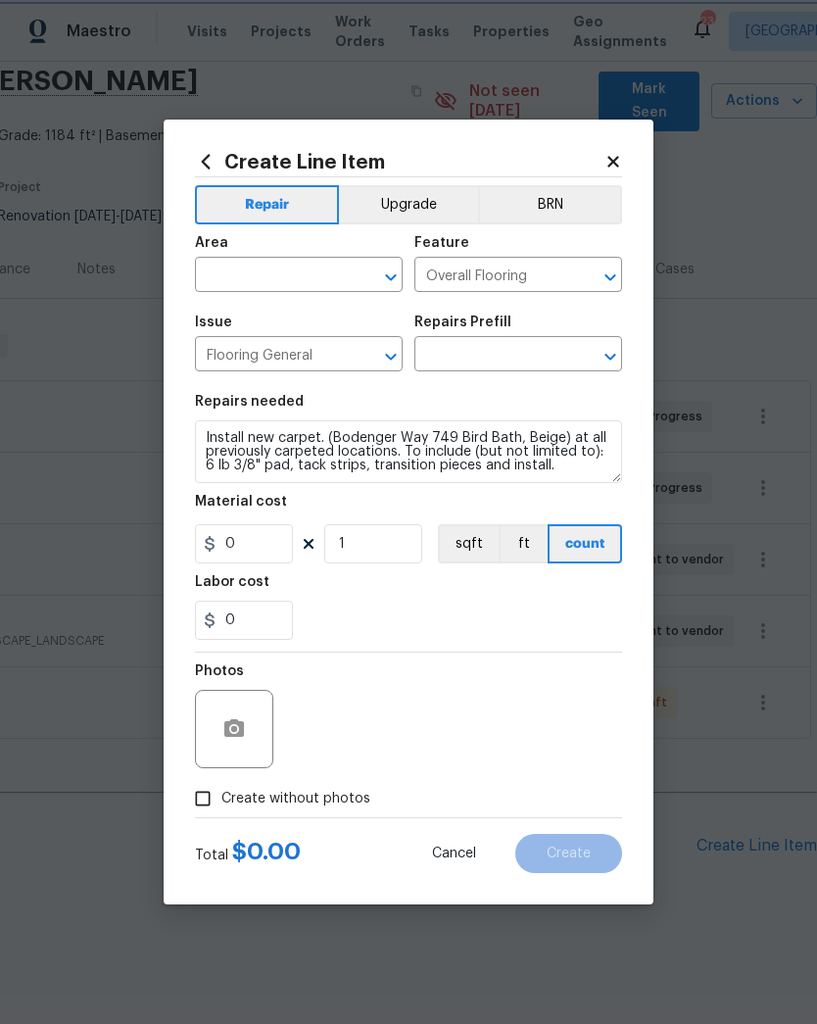
type input "Carpet LVL 1 - Bodenger Way (Beige) $1.47"
type input "1.47"
click at [231, 731] on circle "button" at bounding box center [234, 729] width 6 height 6
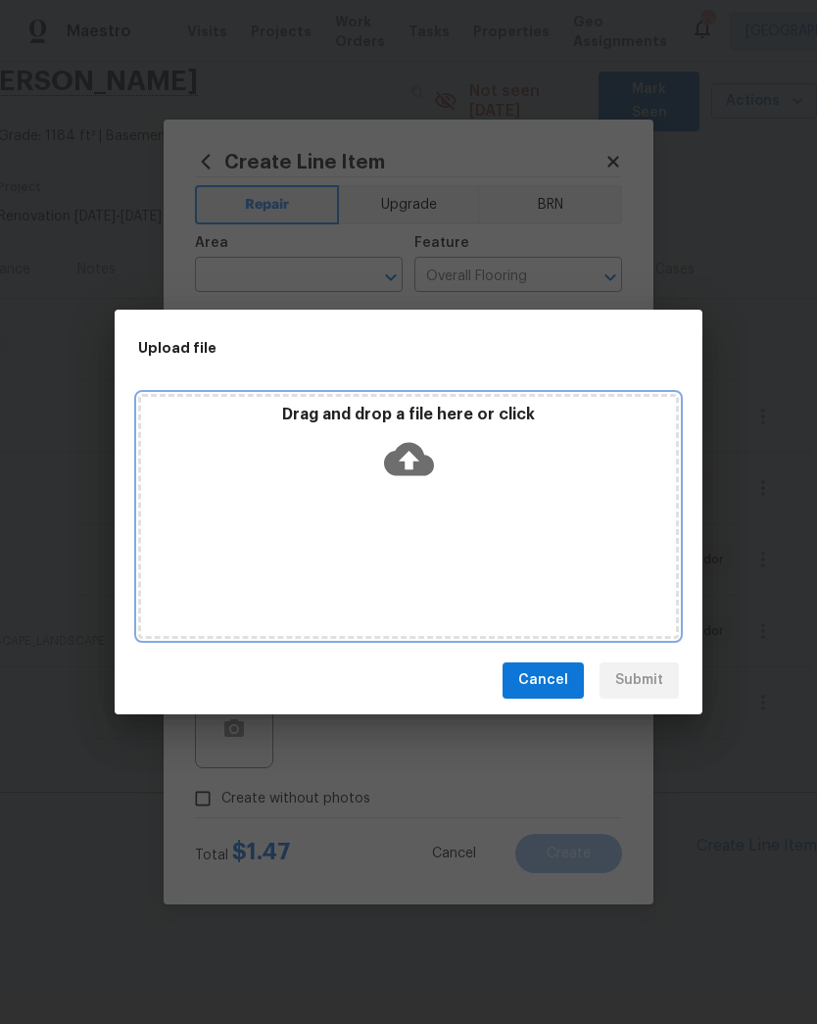
click at [415, 440] on icon at bounding box center [409, 459] width 50 height 50
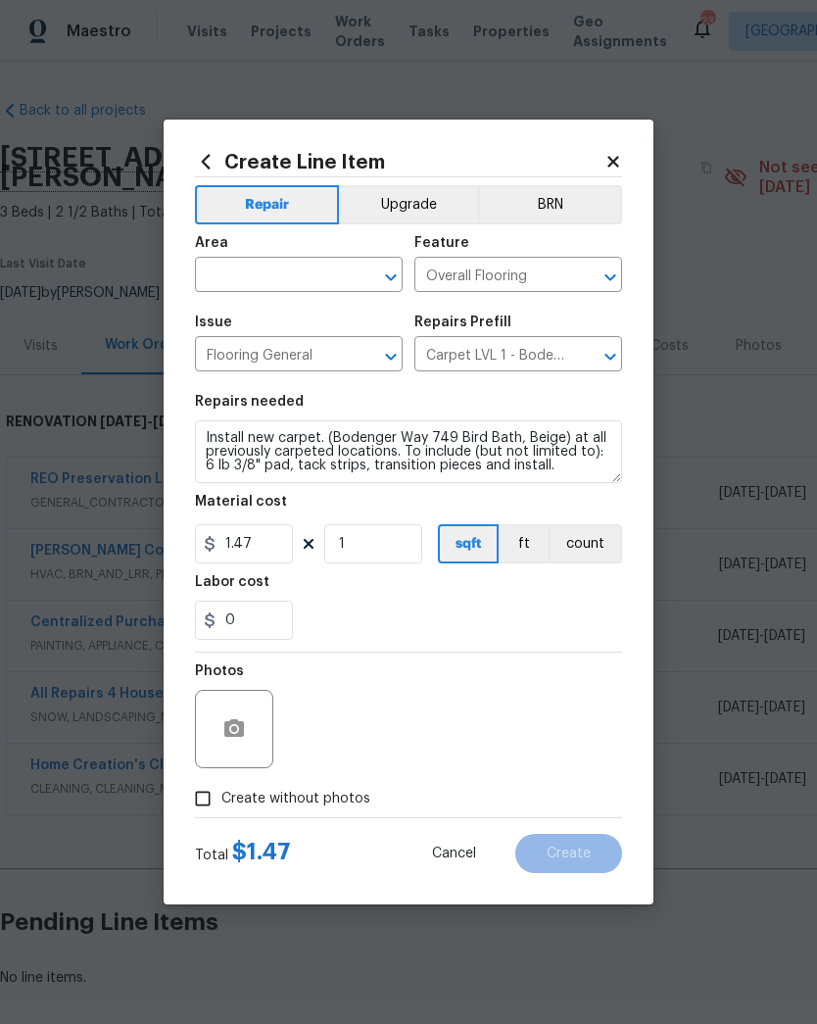
scroll to position [76, 290]
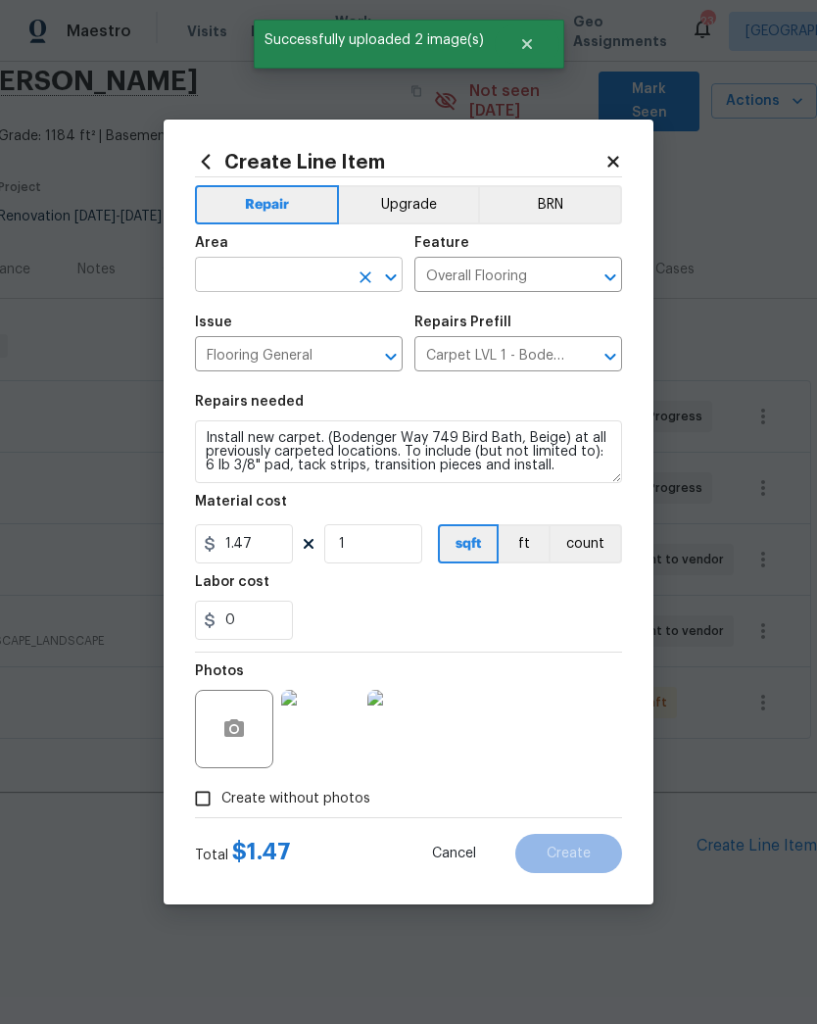
click at [294, 275] on input "text" at bounding box center [271, 277] width 153 height 30
type input "f"
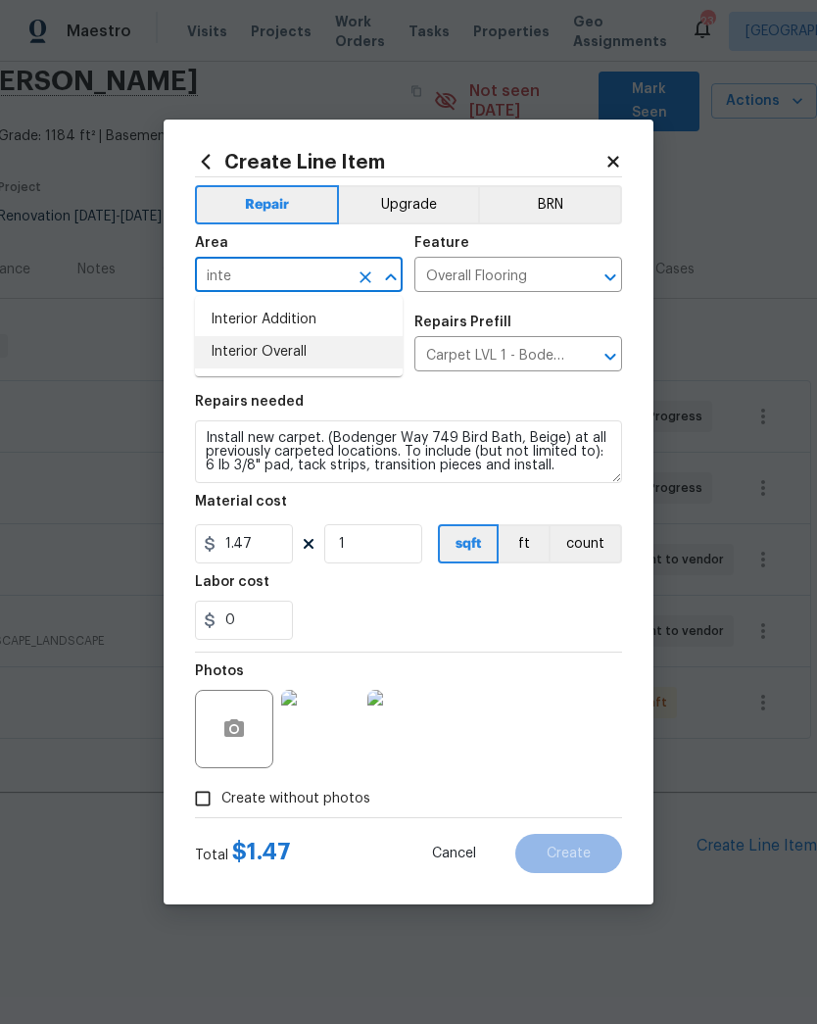
click at [314, 349] on li "Interior Overall" at bounding box center [299, 352] width 208 height 32
type input "Interior Overall"
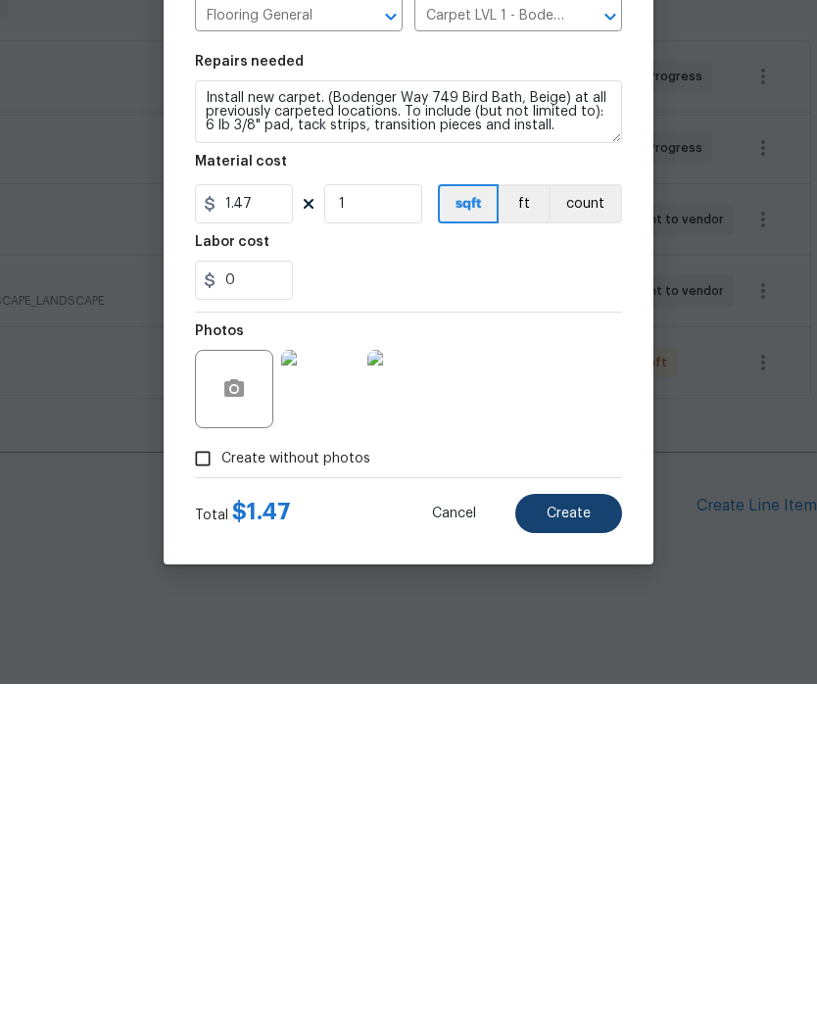
click at [584, 834] on button "Create" at bounding box center [569, 853] width 107 height 39
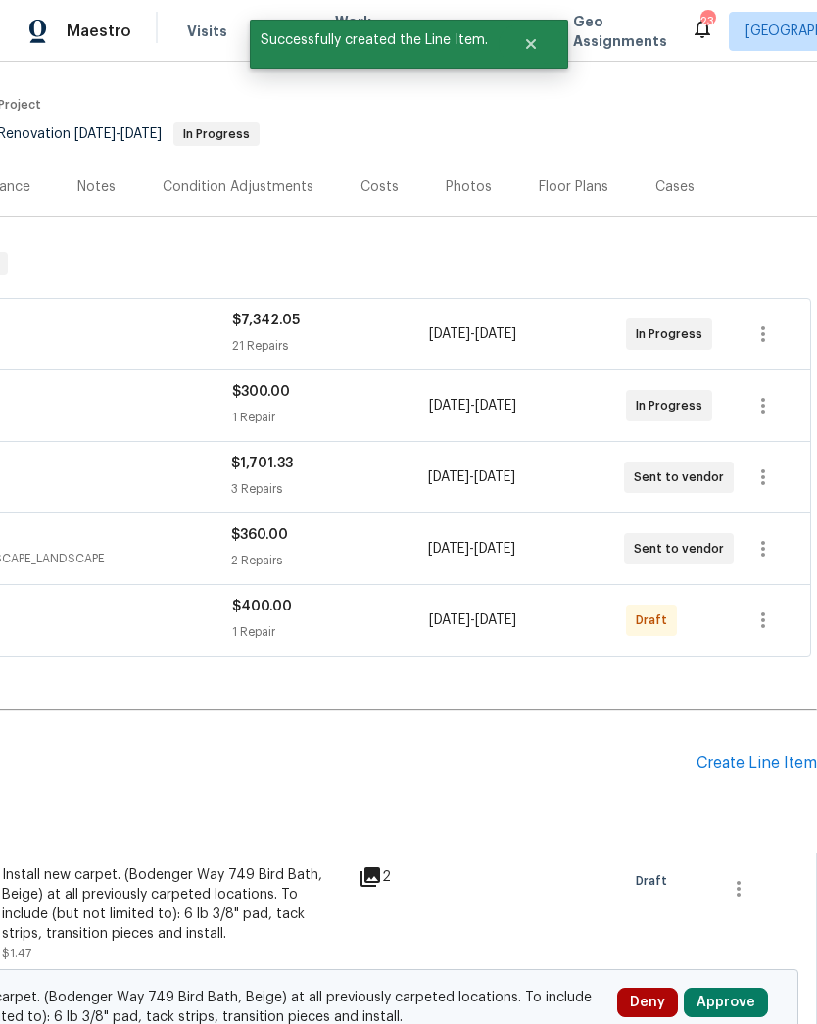
scroll to position [159, 290]
click at [744, 755] on div "Create Line Item" at bounding box center [757, 764] width 121 height 19
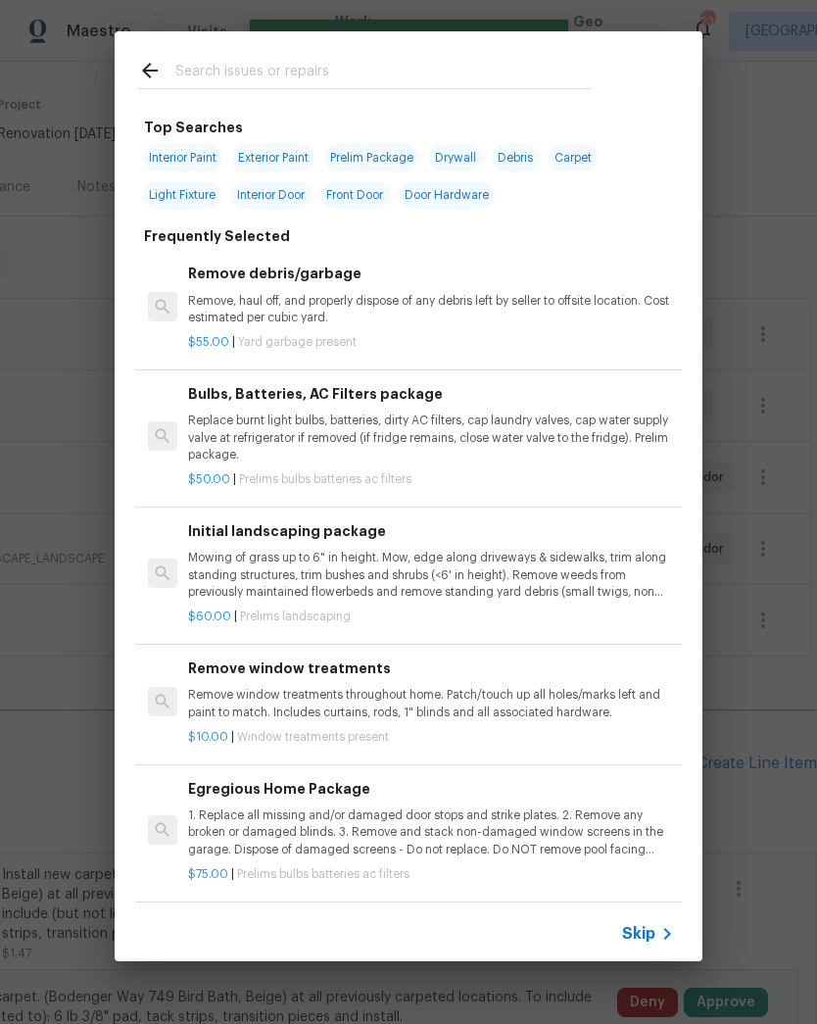
click at [367, 70] on input "text" at bounding box center [383, 73] width 416 height 29
type input "Floor"
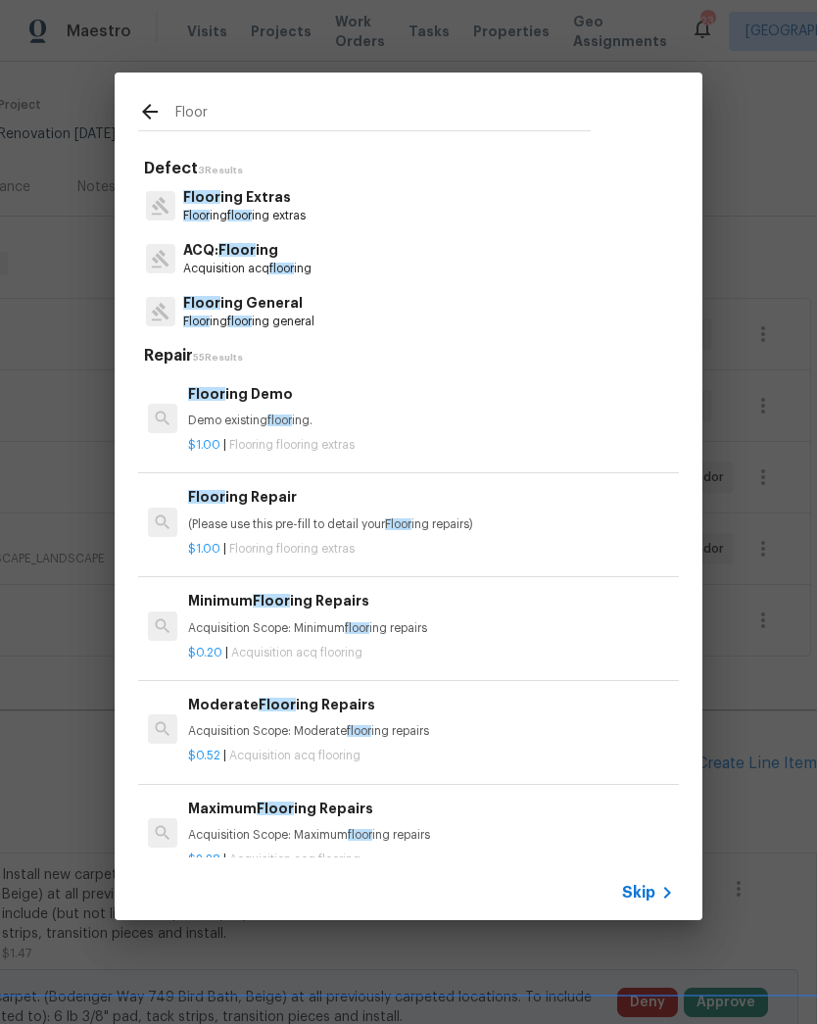
click at [288, 310] on p "Floor ing General" at bounding box center [248, 303] width 131 height 21
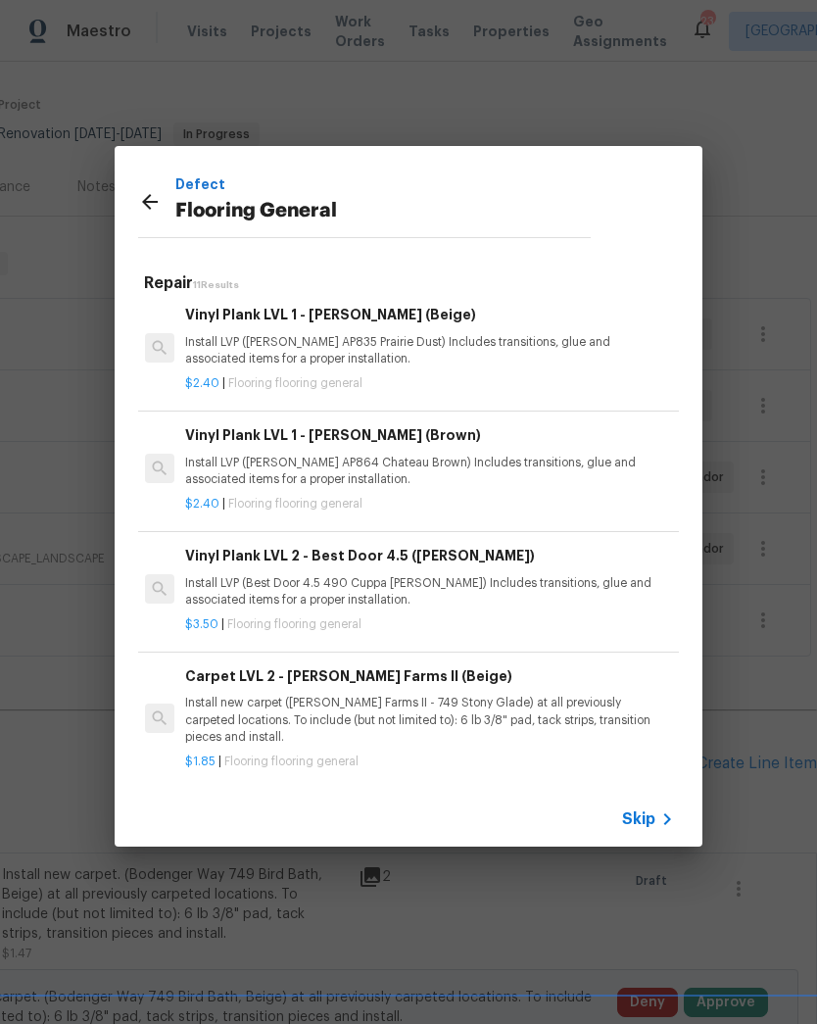
scroll to position [363, 3]
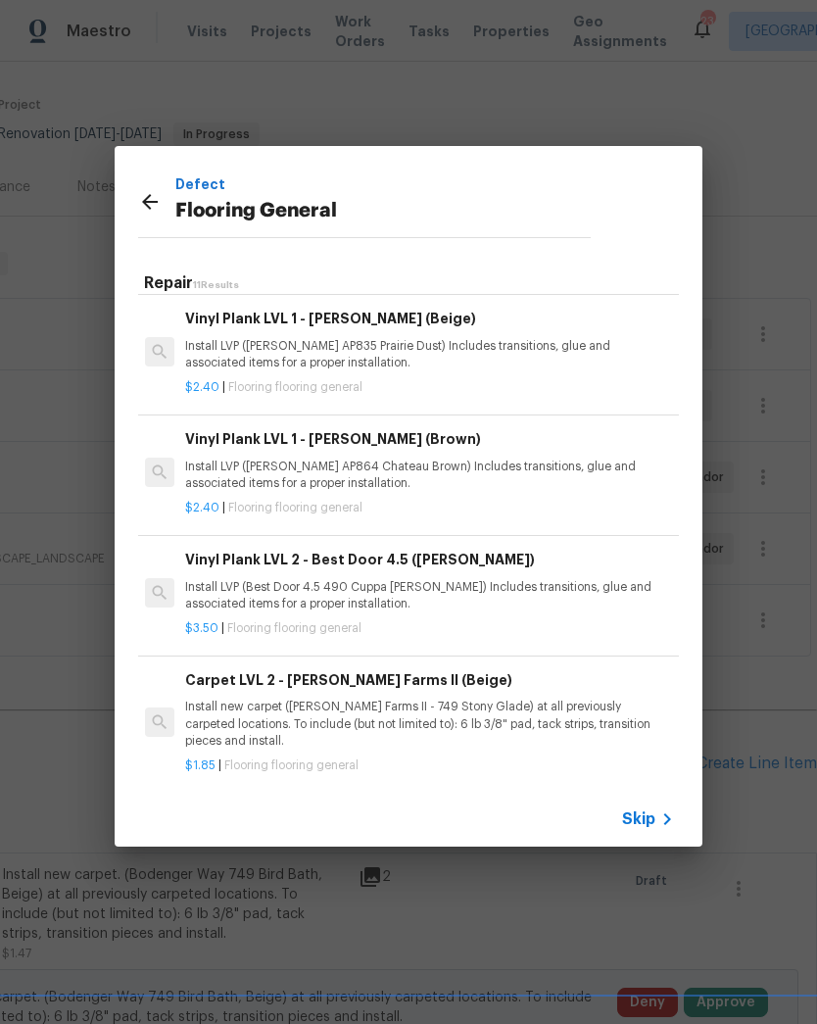
click at [374, 580] on p "Install LVP (Best Door 4.5 490 Cuppa [PERSON_NAME]) Includes transitions, glue …" at bounding box center [428, 595] width 486 height 33
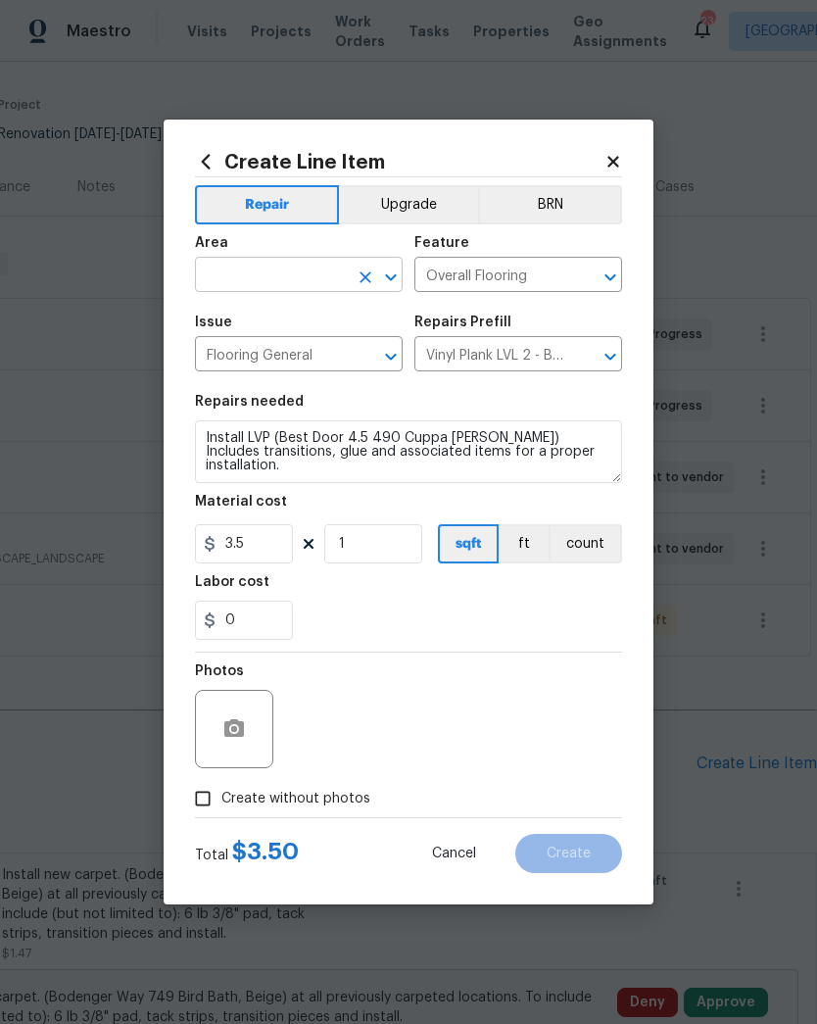
click at [304, 275] on input "text" at bounding box center [271, 277] width 153 height 30
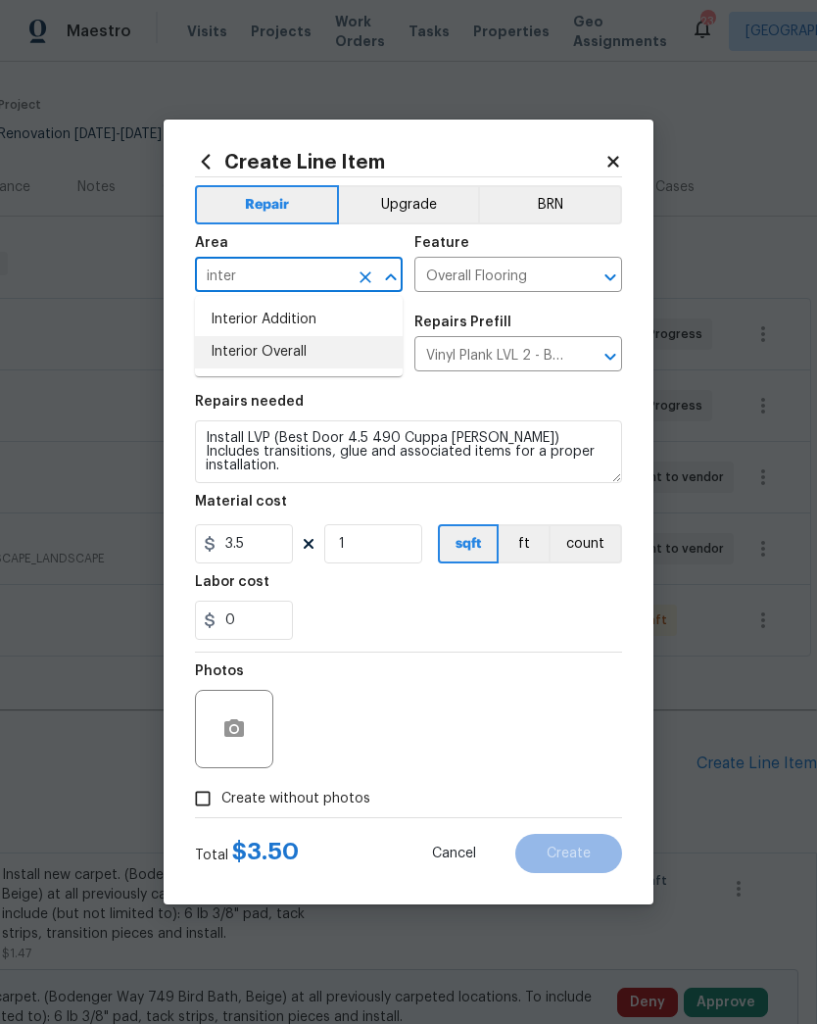
click at [229, 359] on li "Interior Overall" at bounding box center [299, 352] width 208 height 32
type input "Interior Overall"
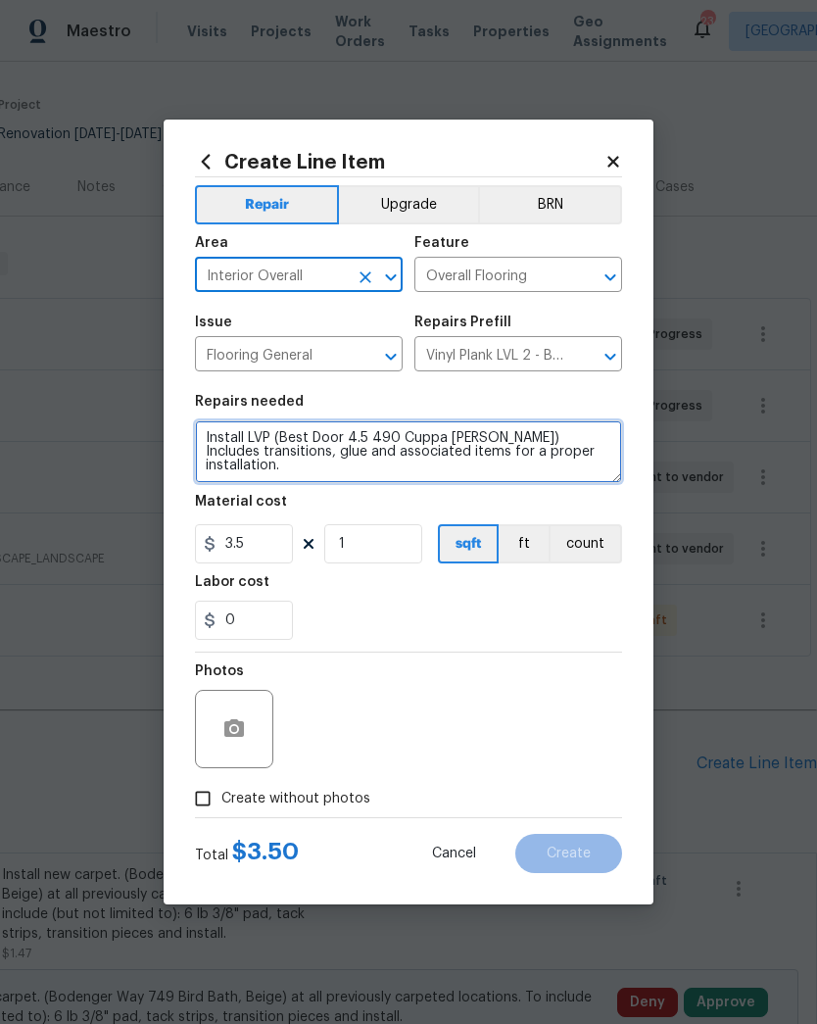
click at [212, 433] on textarea "Install LVP (Best Door 4.5 490 Cuppa [PERSON_NAME]) Includes transitions, glue …" at bounding box center [408, 451] width 427 height 63
click at [468, 430] on textarea "Install LVP (Best Door 4.5 490 Cuppa [PERSON_NAME]) Includes transitions, glue …" at bounding box center [408, 451] width 427 height 63
click at [467, 448] on textarea "Install LVP (Best Door 4.5 490 Cuppa [PERSON_NAME]) Includes transitions, glue …" at bounding box center [408, 451] width 427 height 63
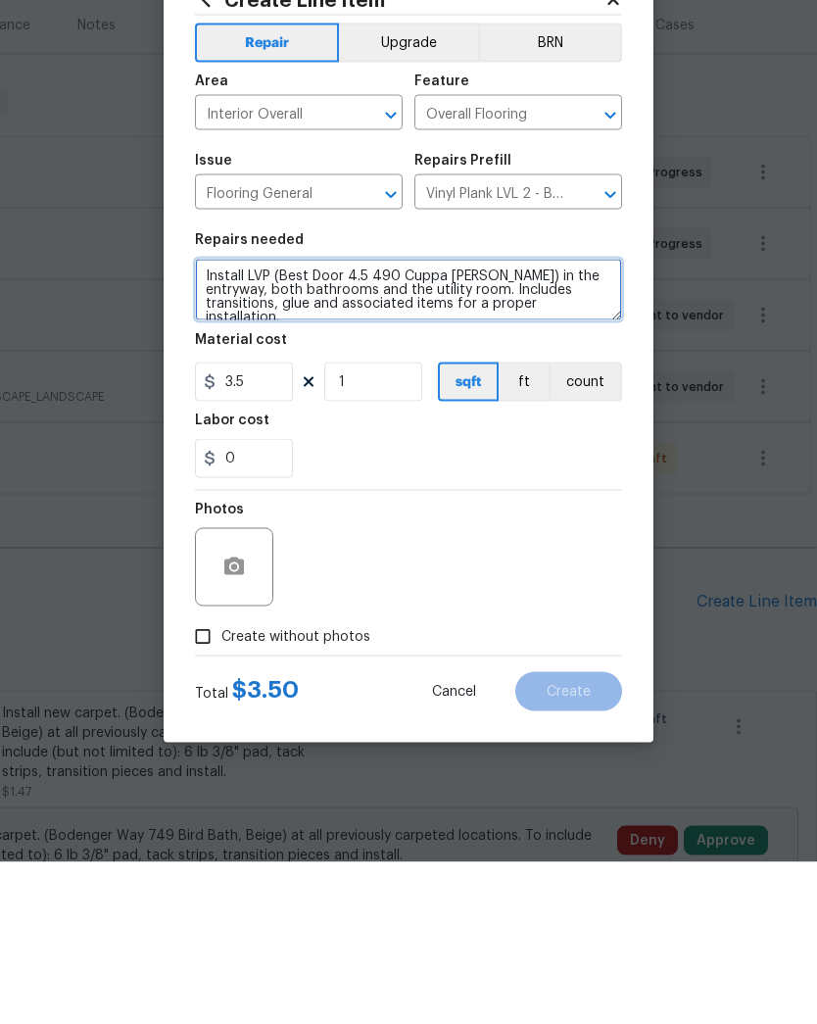
type textarea "Install LVP (Best Door 4.5 490 Cuppa Joe) in the entryway, both bathrooms and t…"
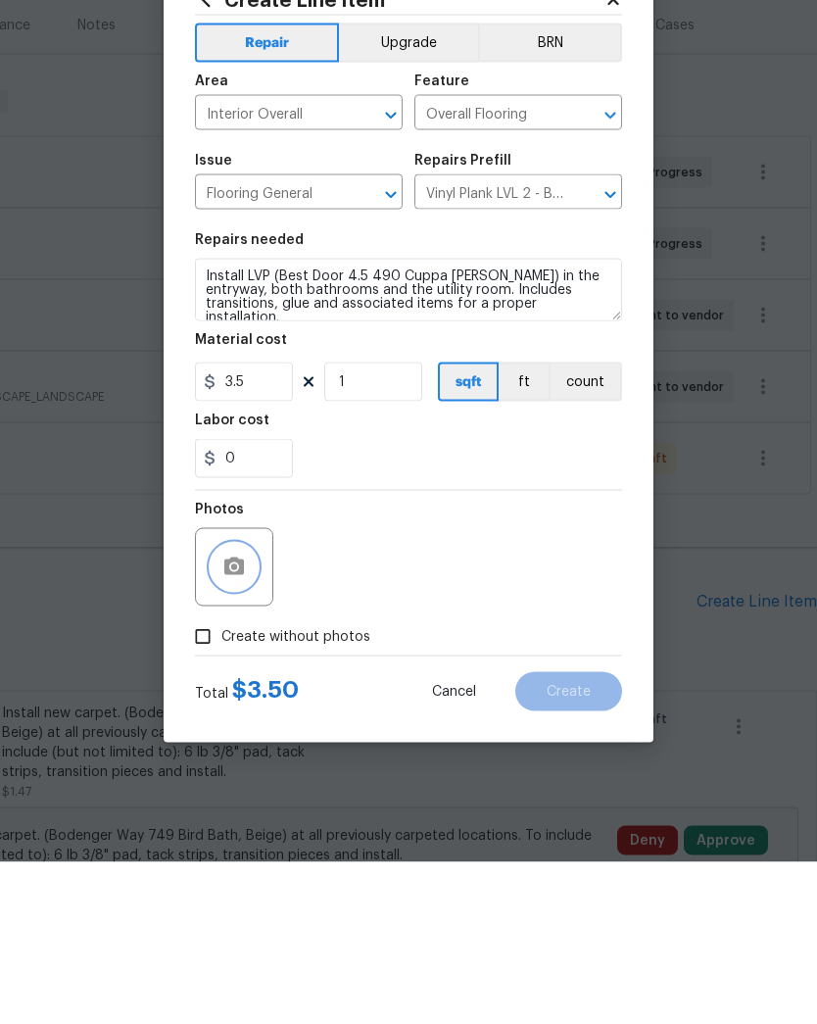
click at [231, 726] on circle "button" at bounding box center [234, 729] width 6 height 6
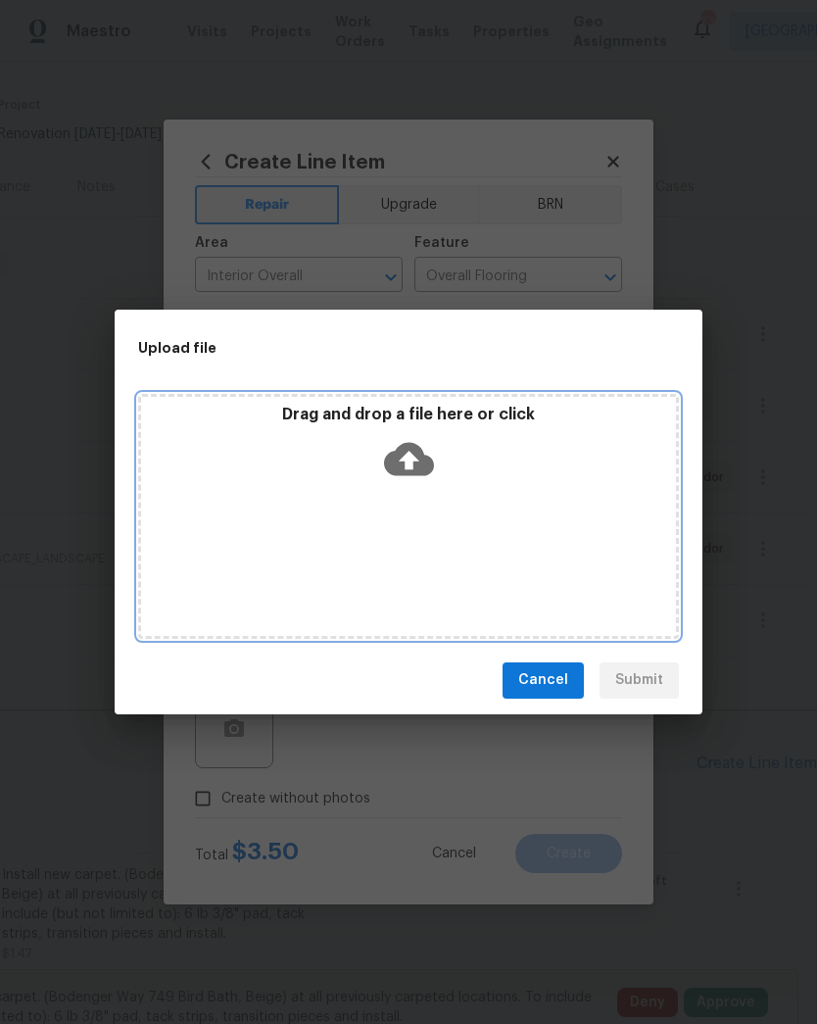
click at [416, 456] on icon at bounding box center [409, 458] width 50 height 33
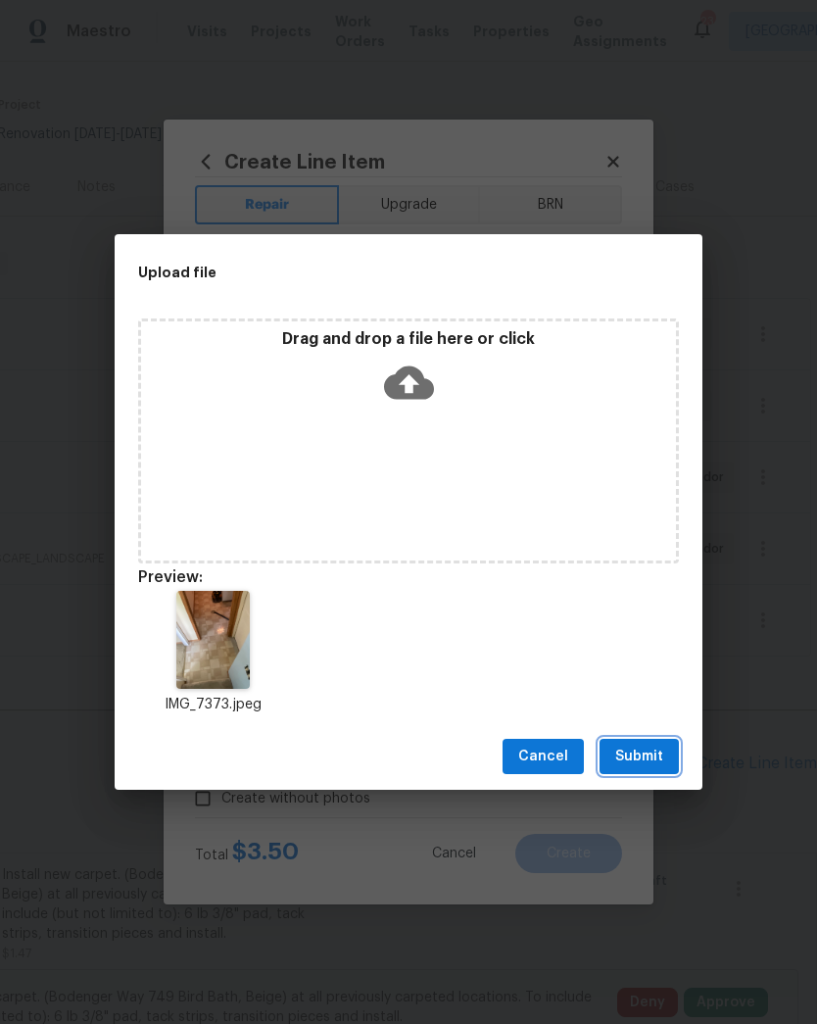
click at [647, 758] on span "Submit" at bounding box center [639, 757] width 48 height 25
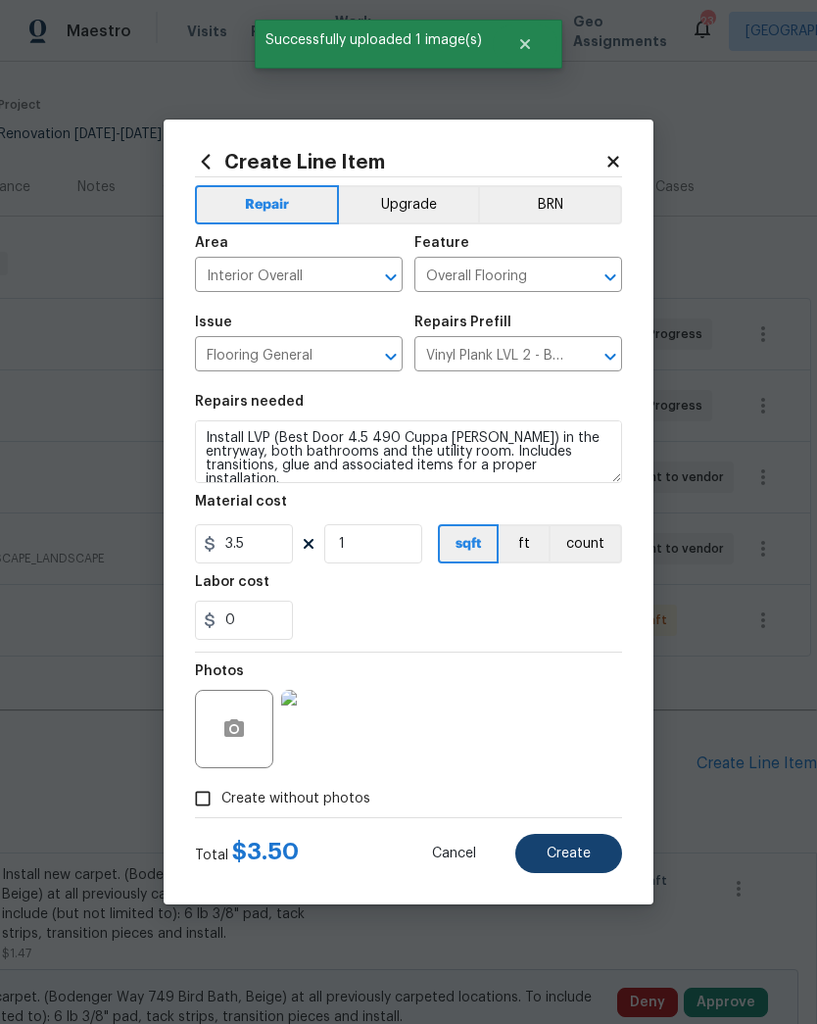
click at [576, 854] on span "Create" at bounding box center [569, 854] width 44 height 15
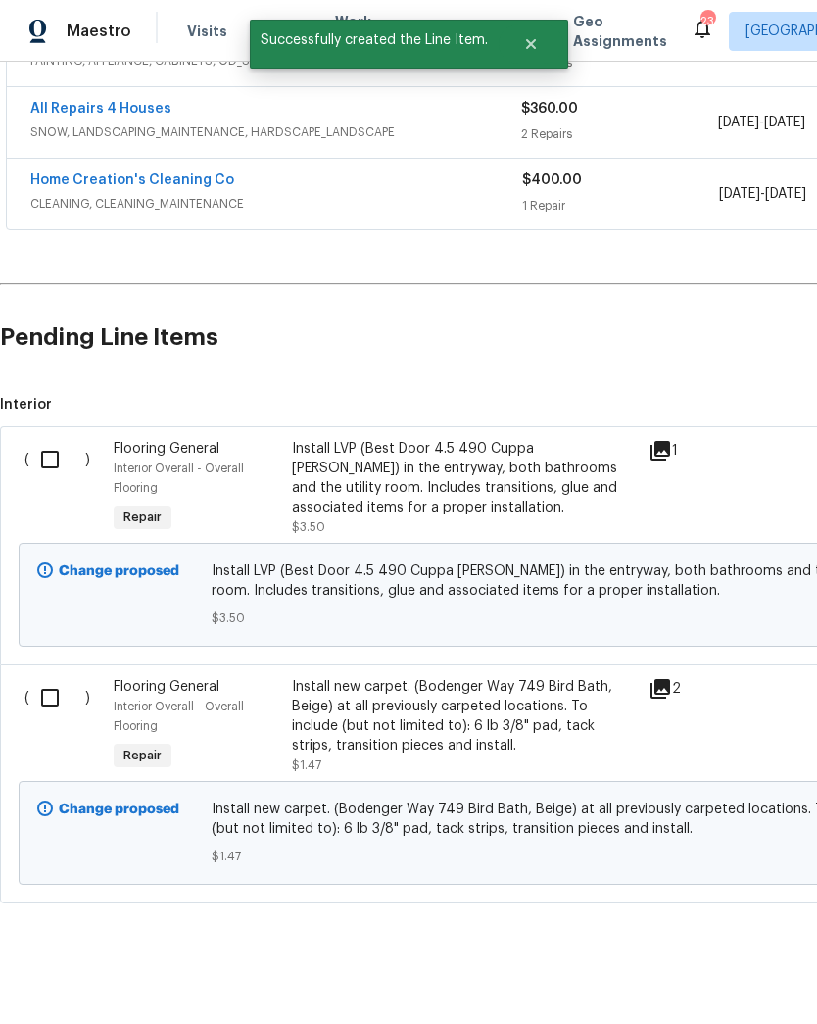
scroll to position [581, 0]
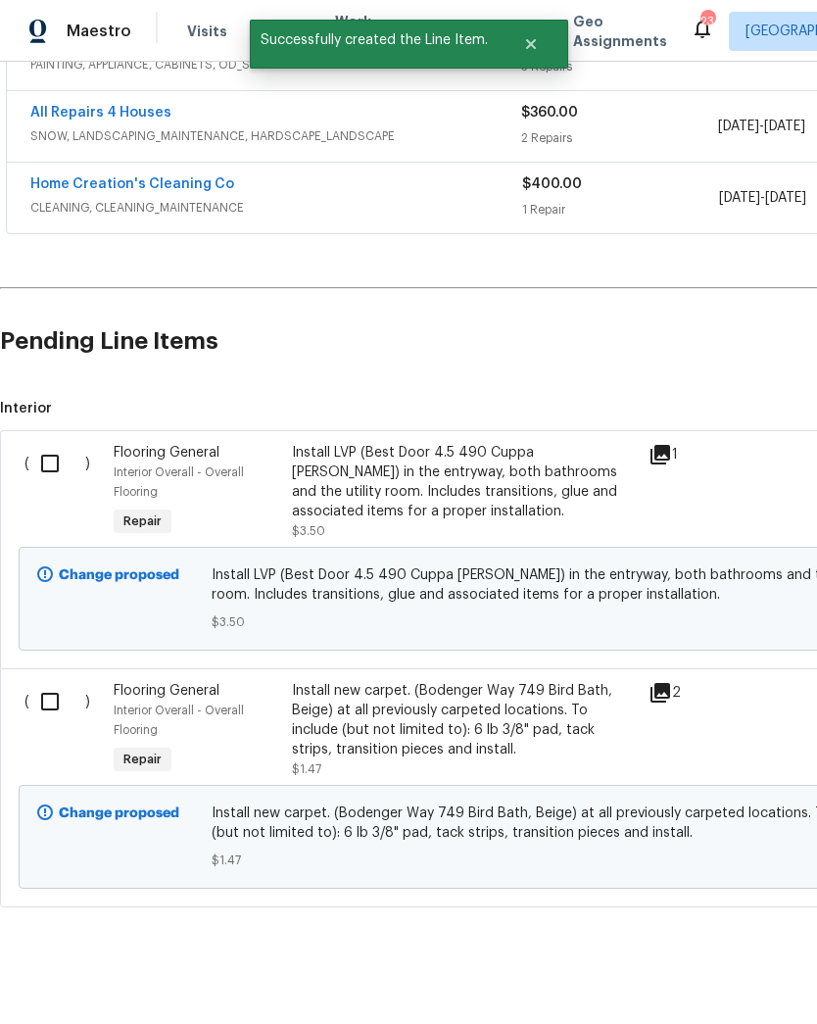
click at [52, 443] on input "checkbox" at bounding box center [57, 463] width 56 height 41
checkbox input "true"
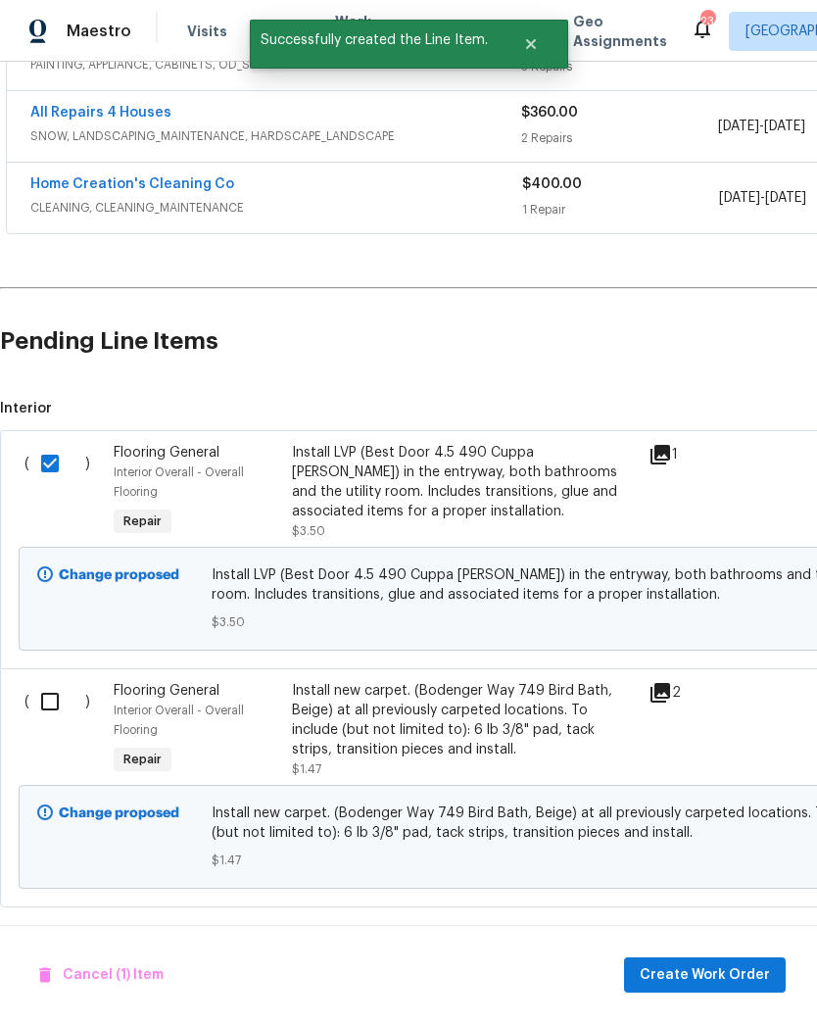
click at [47, 681] on input "checkbox" at bounding box center [57, 701] width 56 height 41
checkbox input "true"
click at [708, 973] on span "Create Work Order" at bounding box center [705, 975] width 130 height 25
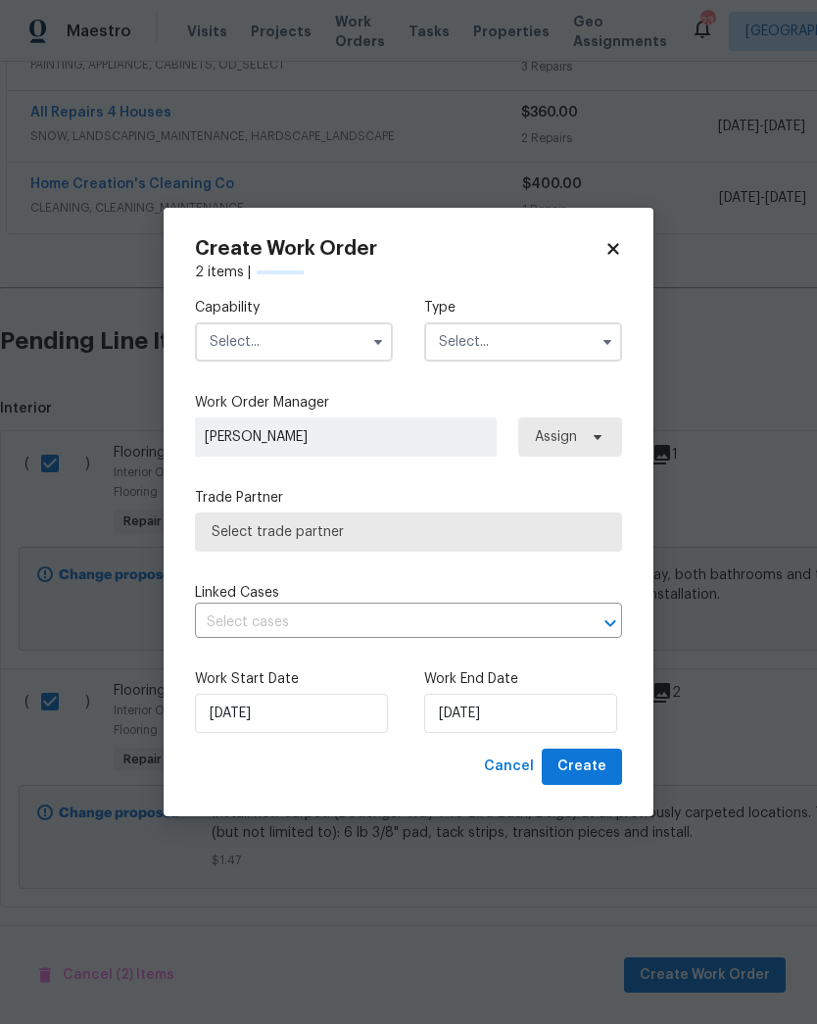
checkbox input "false"
click at [308, 330] on input "text" at bounding box center [294, 341] width 198 height 39
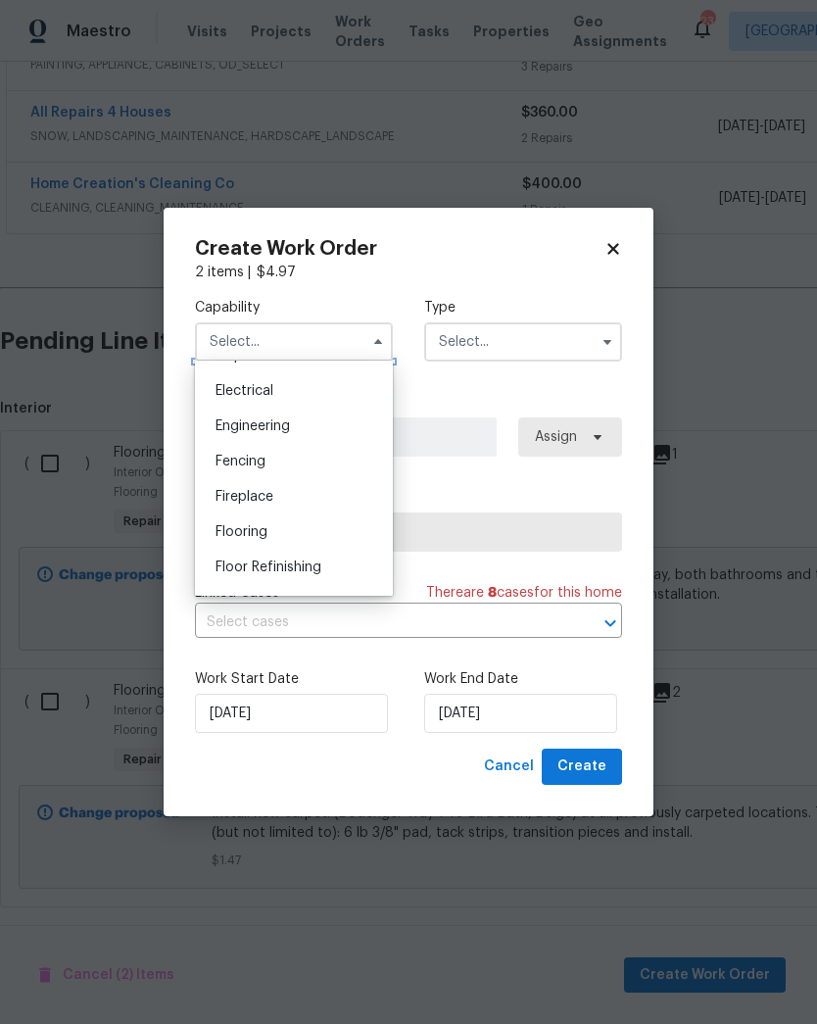
scroll to position [630, 0]
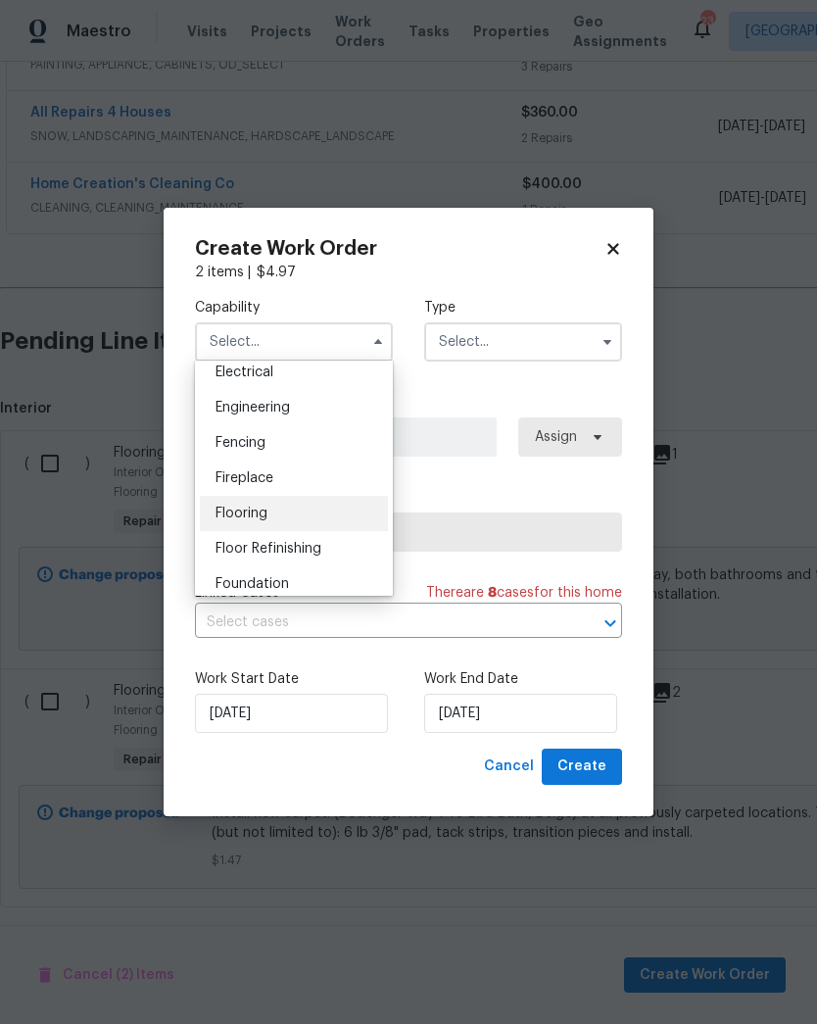
click at [265, 514] on span "Flooring" at bounding box center [242, 514] width 52 height 14
type input "Flooring"
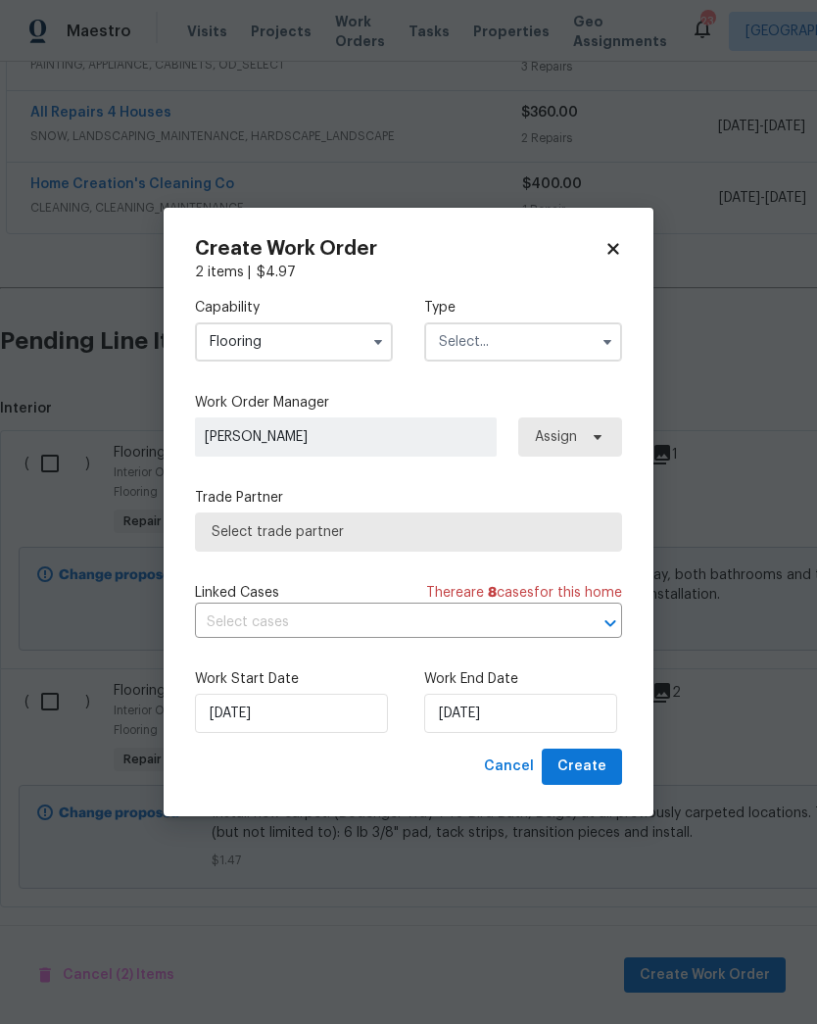
click at [500, 343] on input "text" at bounding box center [523, 341] width 198 height 39
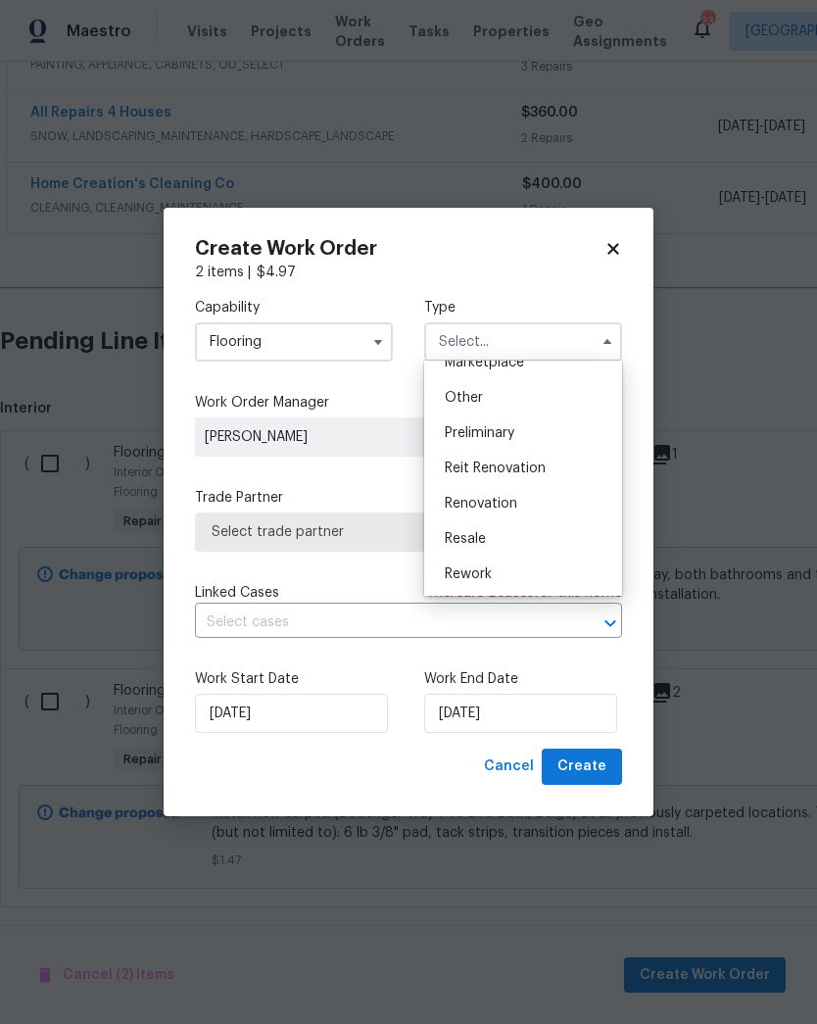
scroll to position [378, 0]
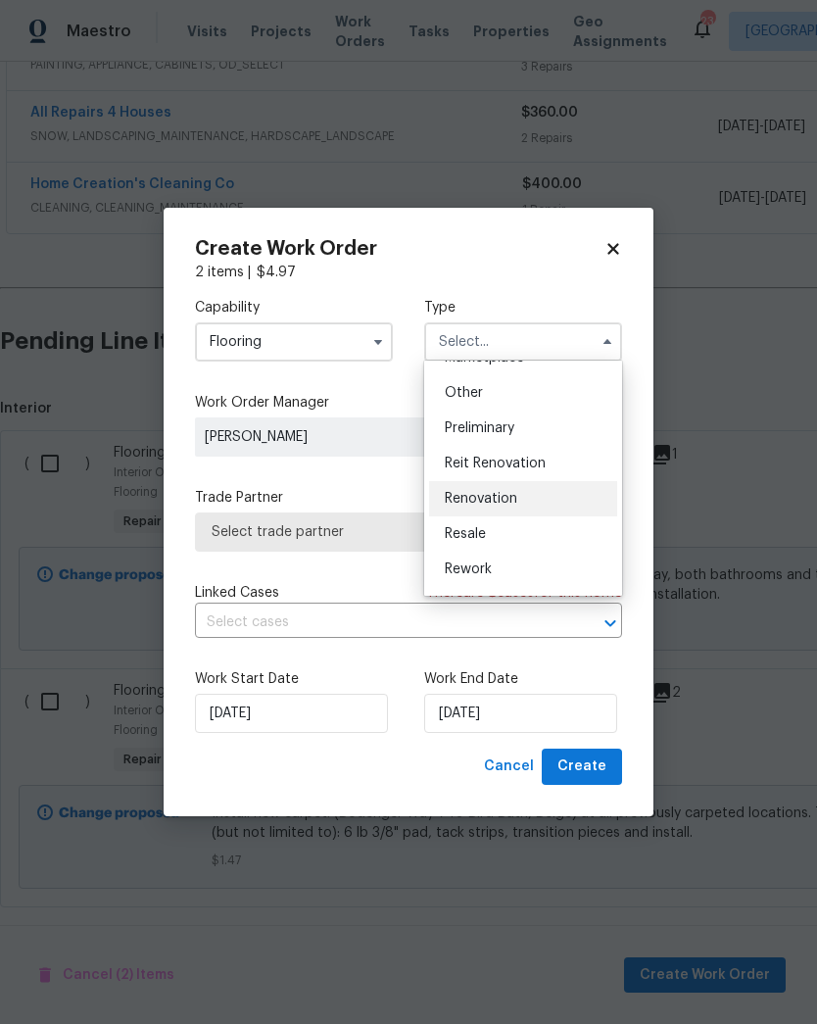
click at [512, 501] on span "Renovation" at bounding box center [481, 499] width 73 height 14
type input "Renovation"
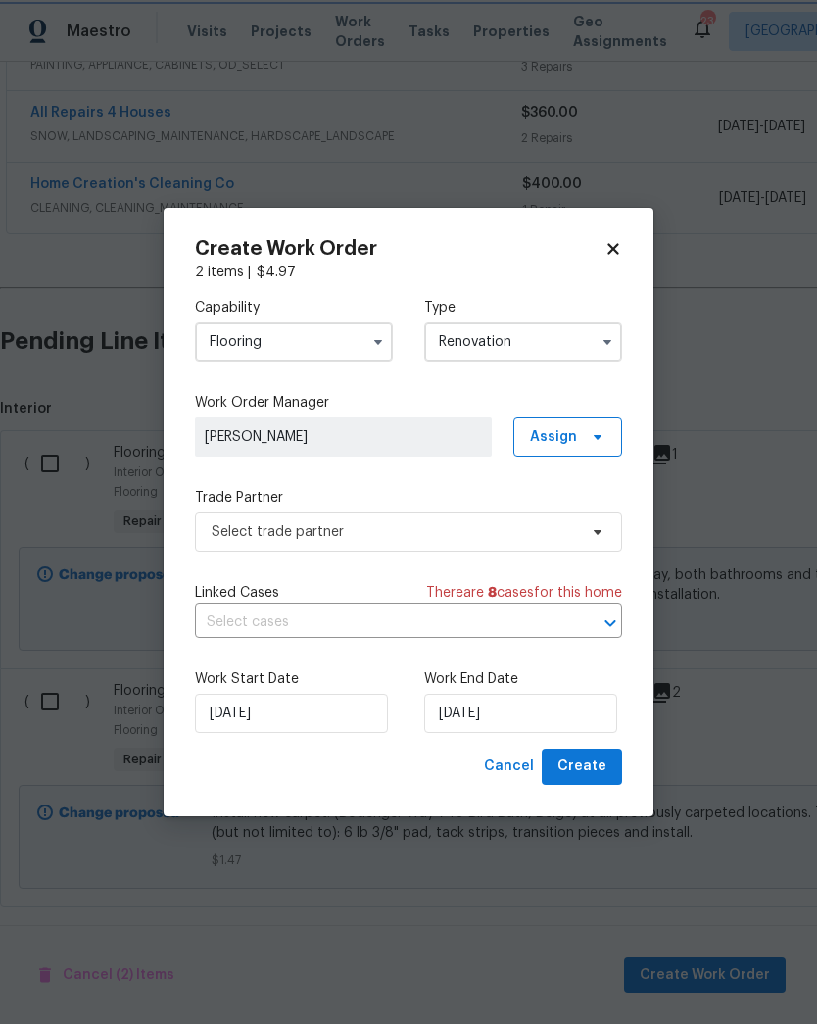
scroll to position [0, 0]
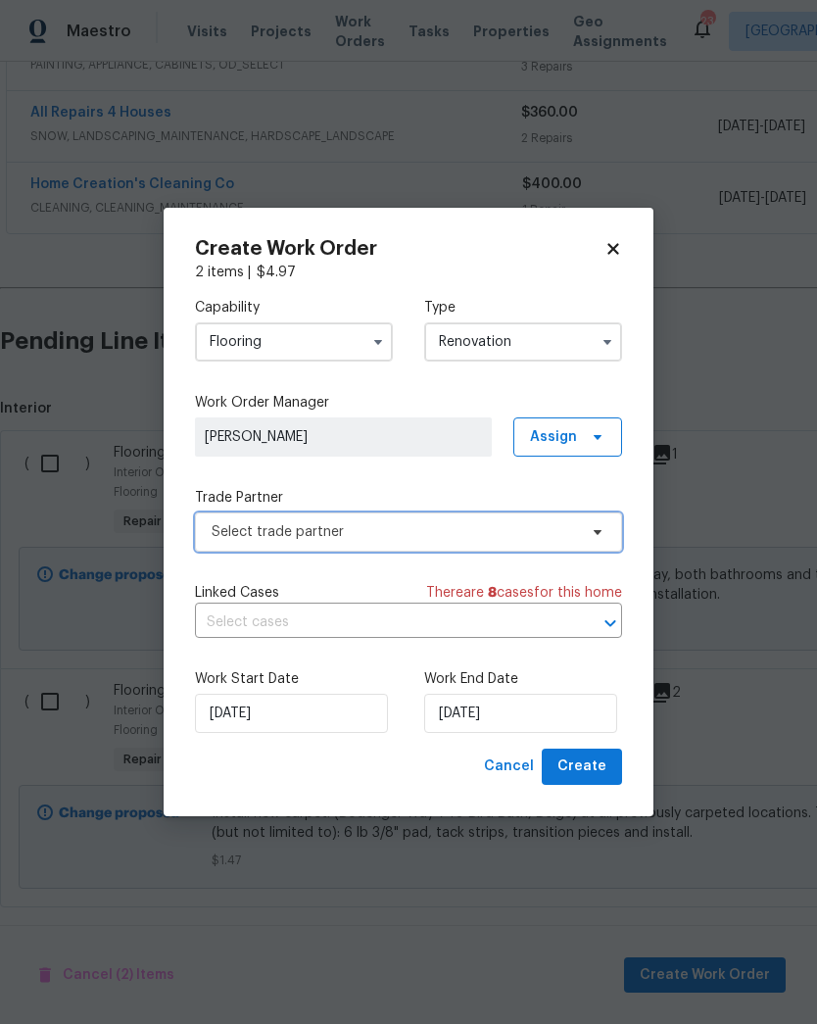
click at [363, 516] on span "Select trade partner" at bounding box center [408, 532] width 427 height 39
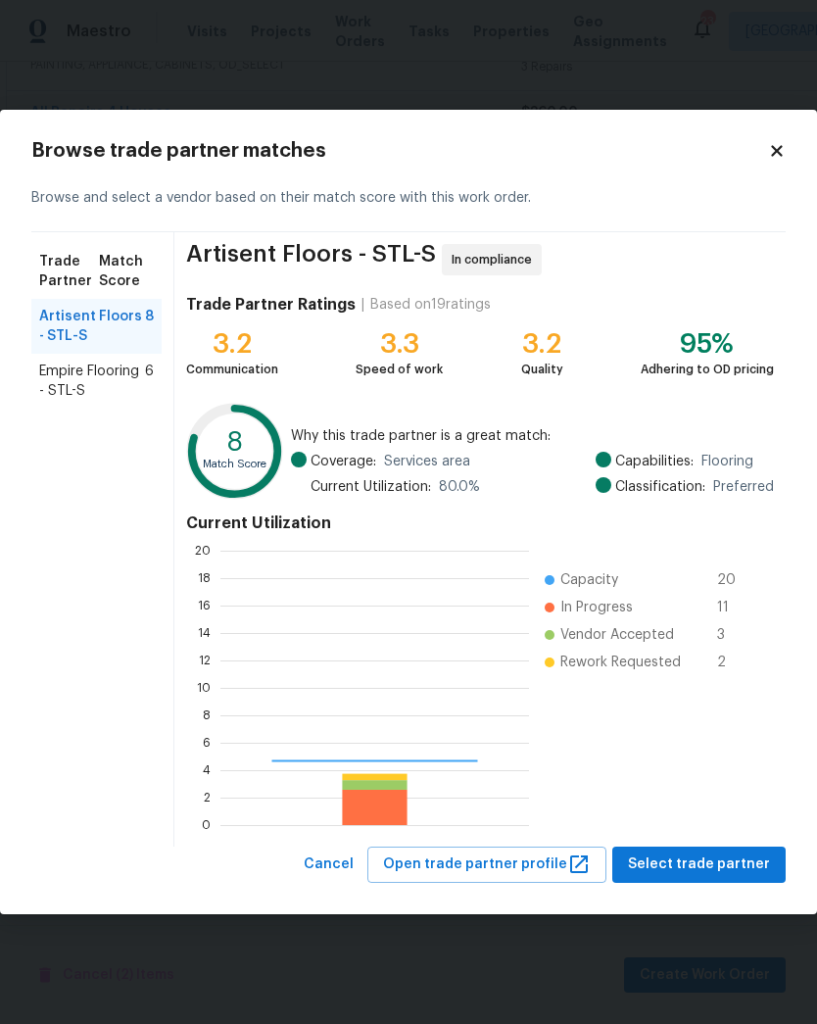
scroll to position [274, 309]
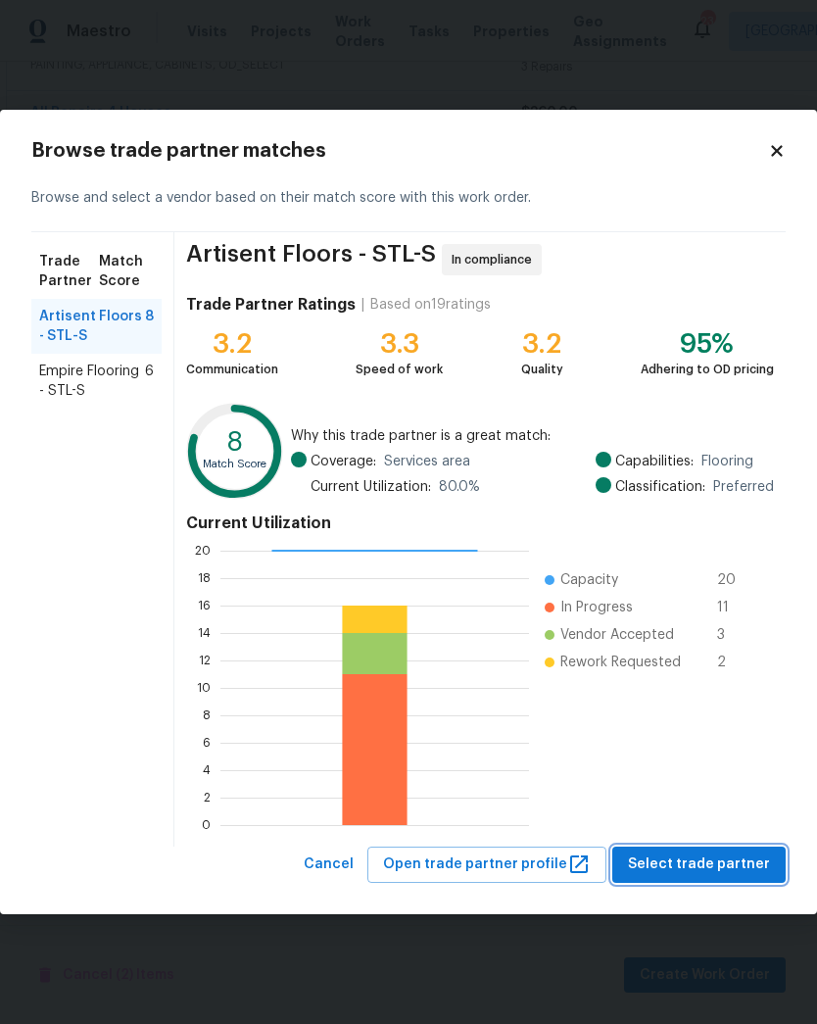
click at [705, 868] on span "Select trade partner" at bounding box center [699, 865] width 142 height 25
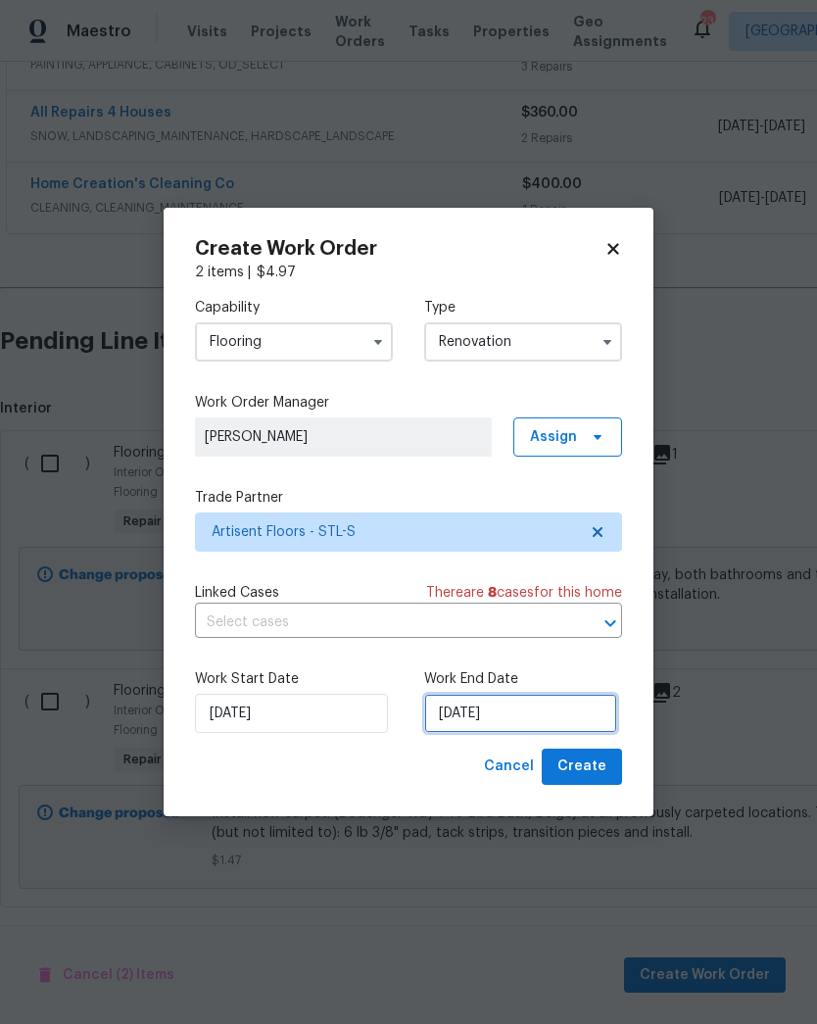
click at [518, 721] on input "[DATE]" at bounding box center [520, 713] width 193 height 39
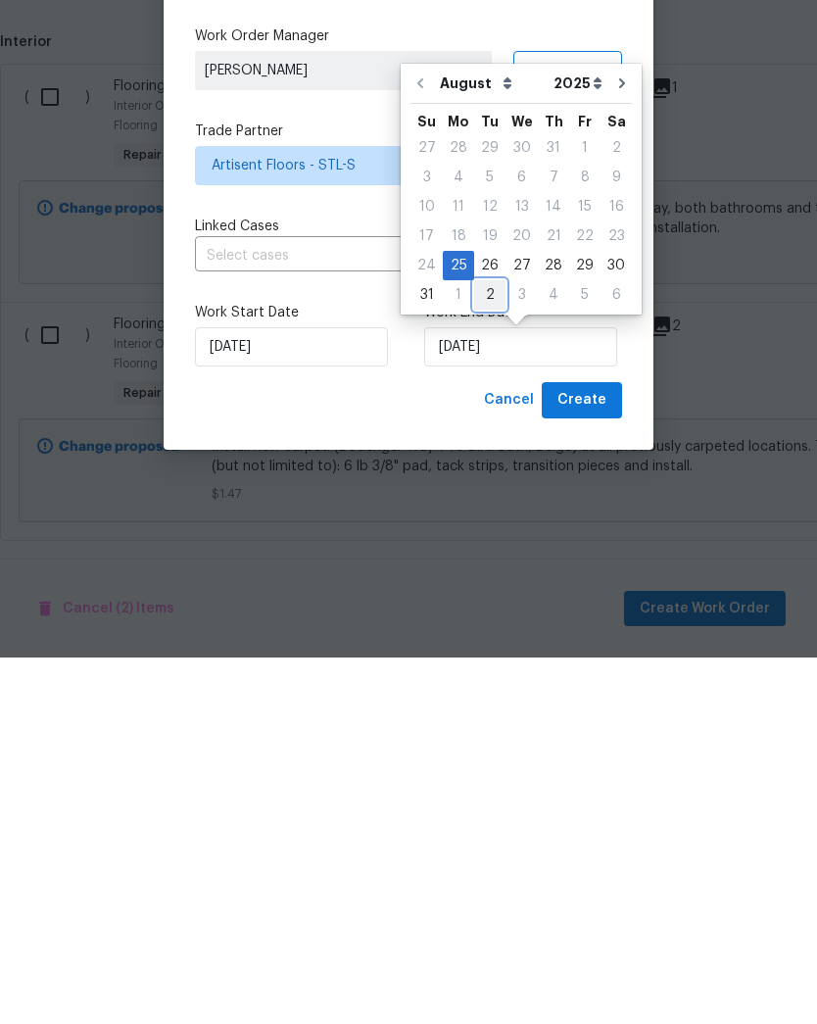
click at [486, 648] on div "2" at bounding box center [489, 661] width 31 height 27
type input "9/2/2025"
select select "8"
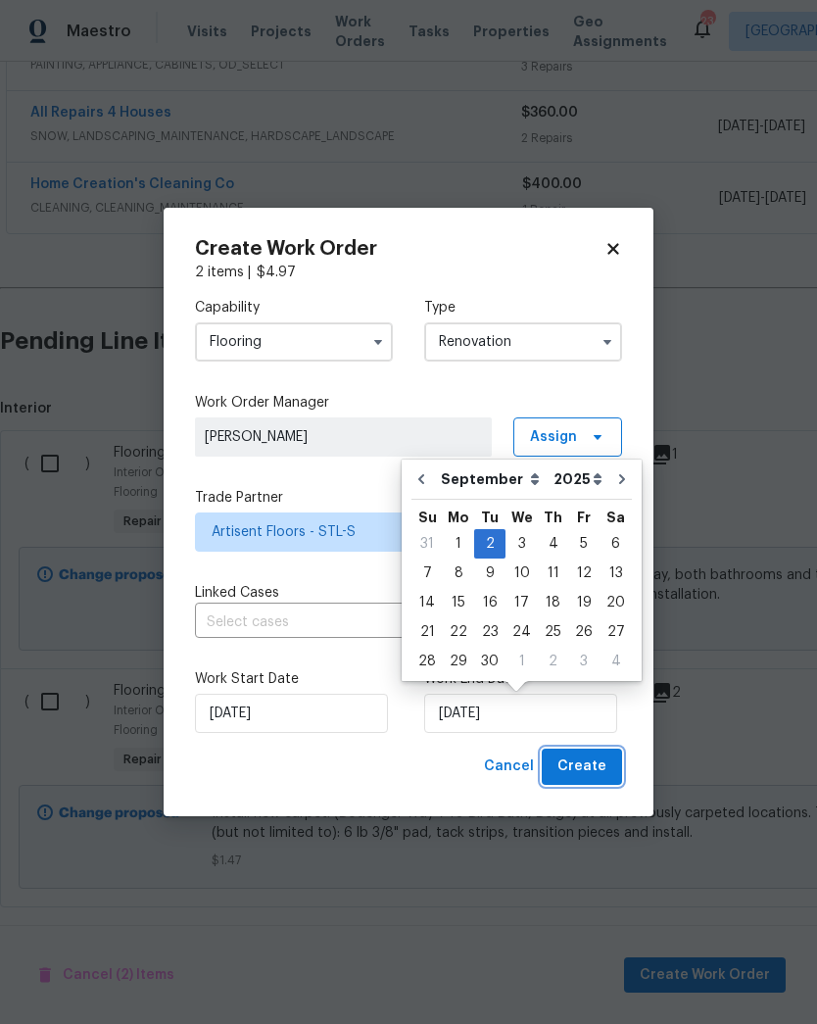
click at [599, 768] on span "Create" at bounding box center [582, 767] width 49 height 25
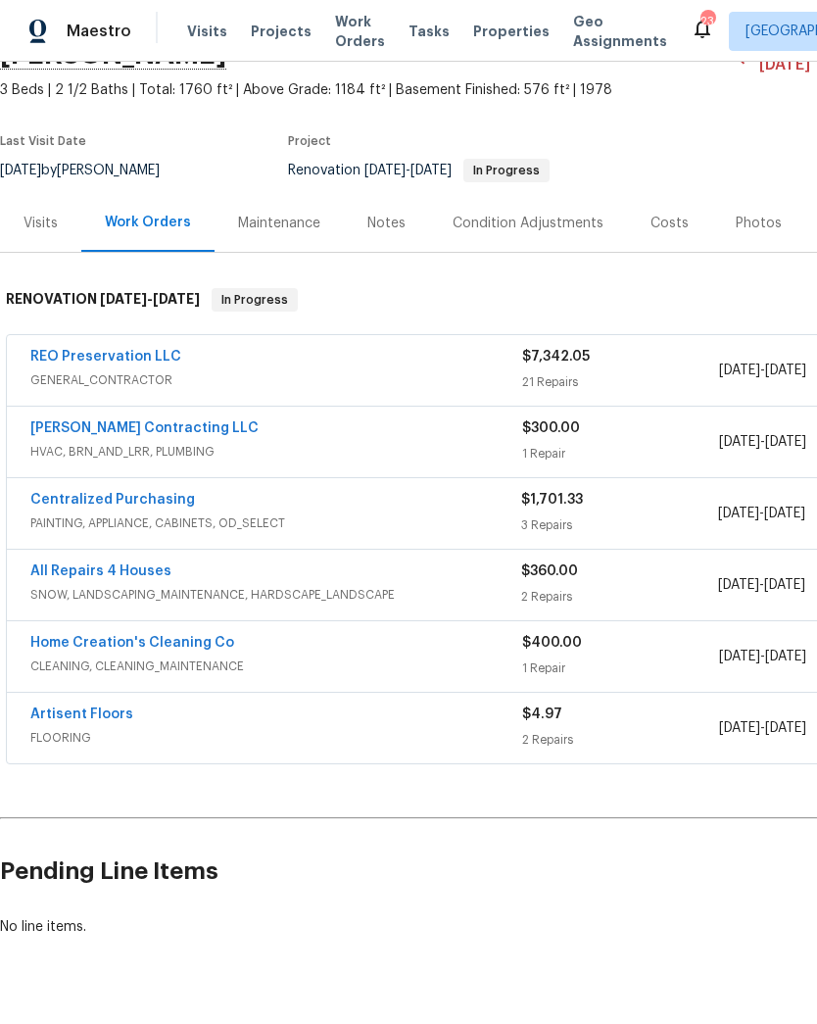
scroll to position [123, 0]
